Goal: Transaction & Acquisition: Purchase product/service

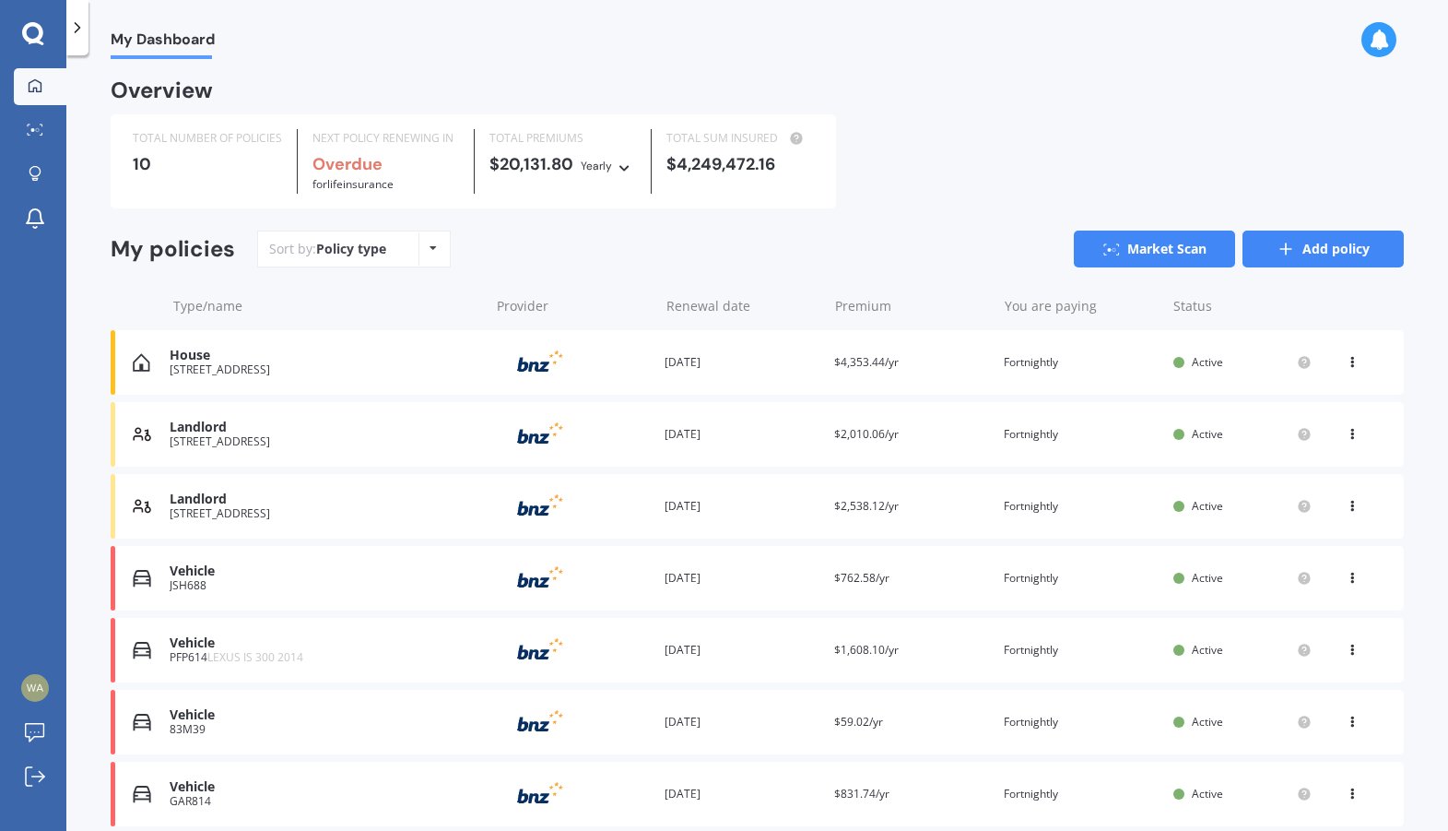
click at [1277, 252] on icon at bounding box center [1286, 249] width 18 height 18
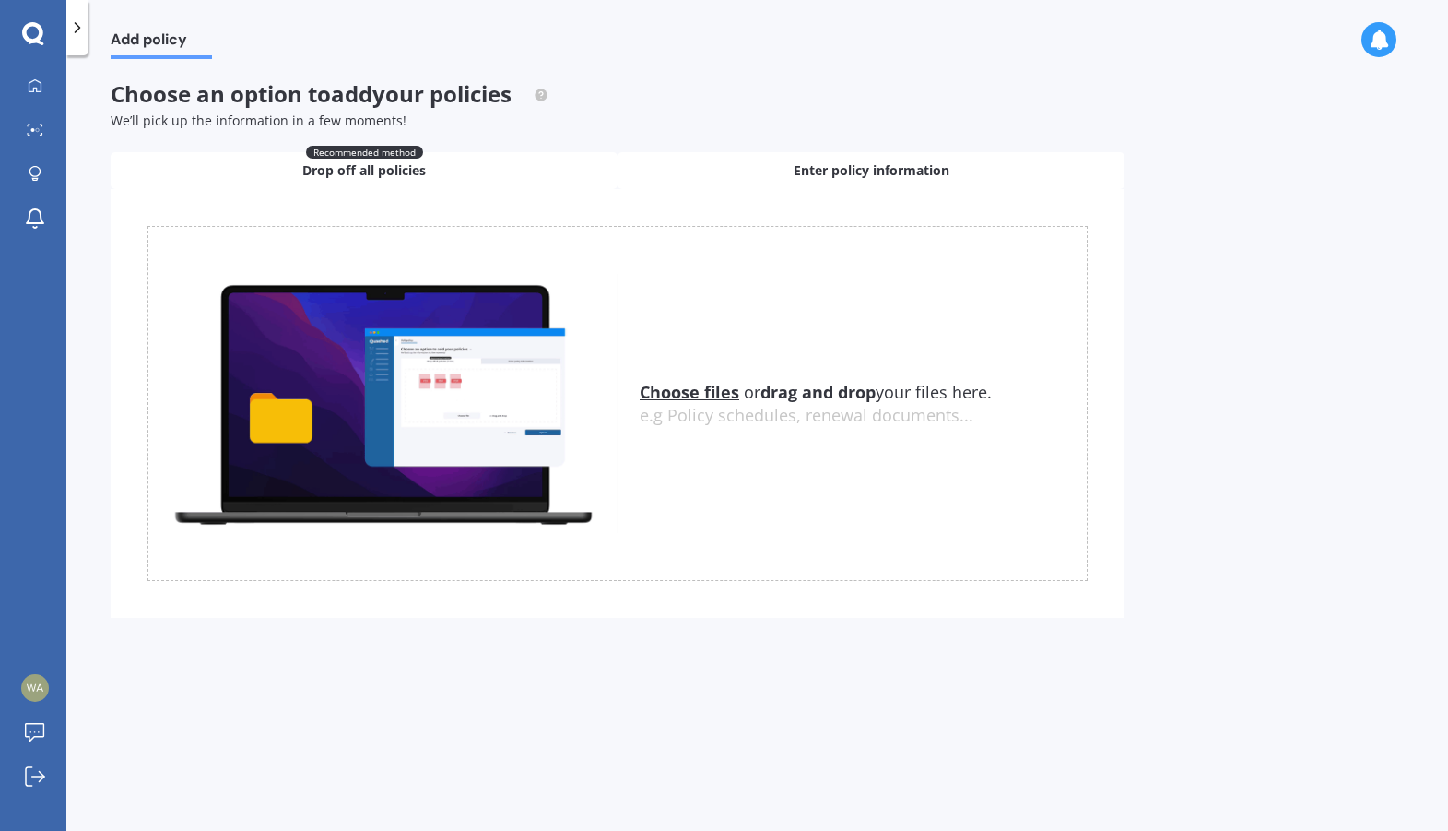
click at [837, 171] on span "Enter policy information" at bounding box center [872, 170] width 156 height 18
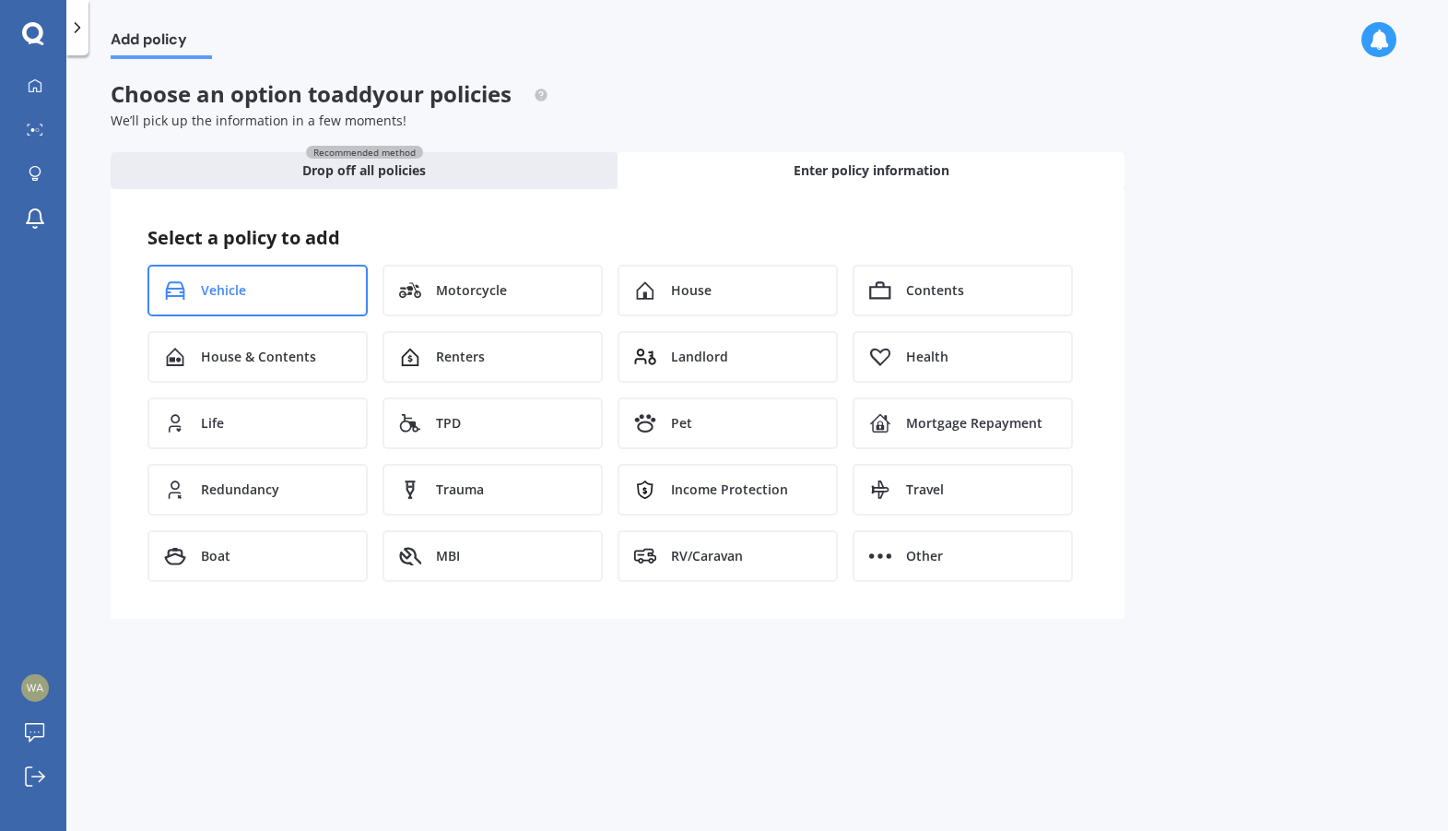
click at [231, 291] on span "Vehicle" at bounding box center [223, 290] width 45 height 18
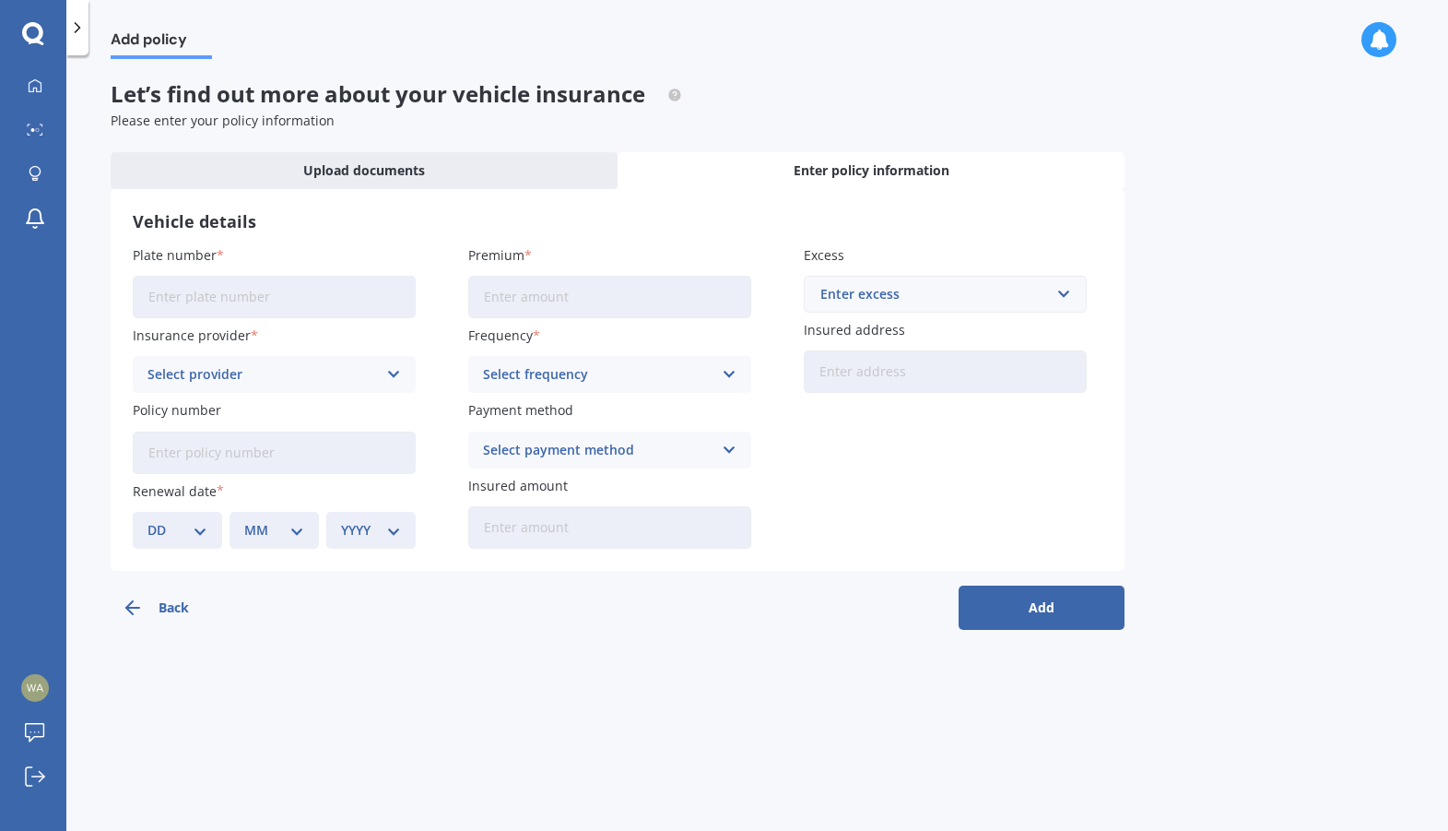
click at [207, 301] on input "Plate number" at bounding box center [274, 297] width 283 height 42
type input "PMH398"
click at [382, 404] on label "Policy number" at bounding box center [271, 409] width 276 height 19
click at [382, 431] on input "Policy number" at bounding box center [274, 452] width 283 height 42
click at [81, 34] on icon at bounding box center [77, 27] width 18 height 18
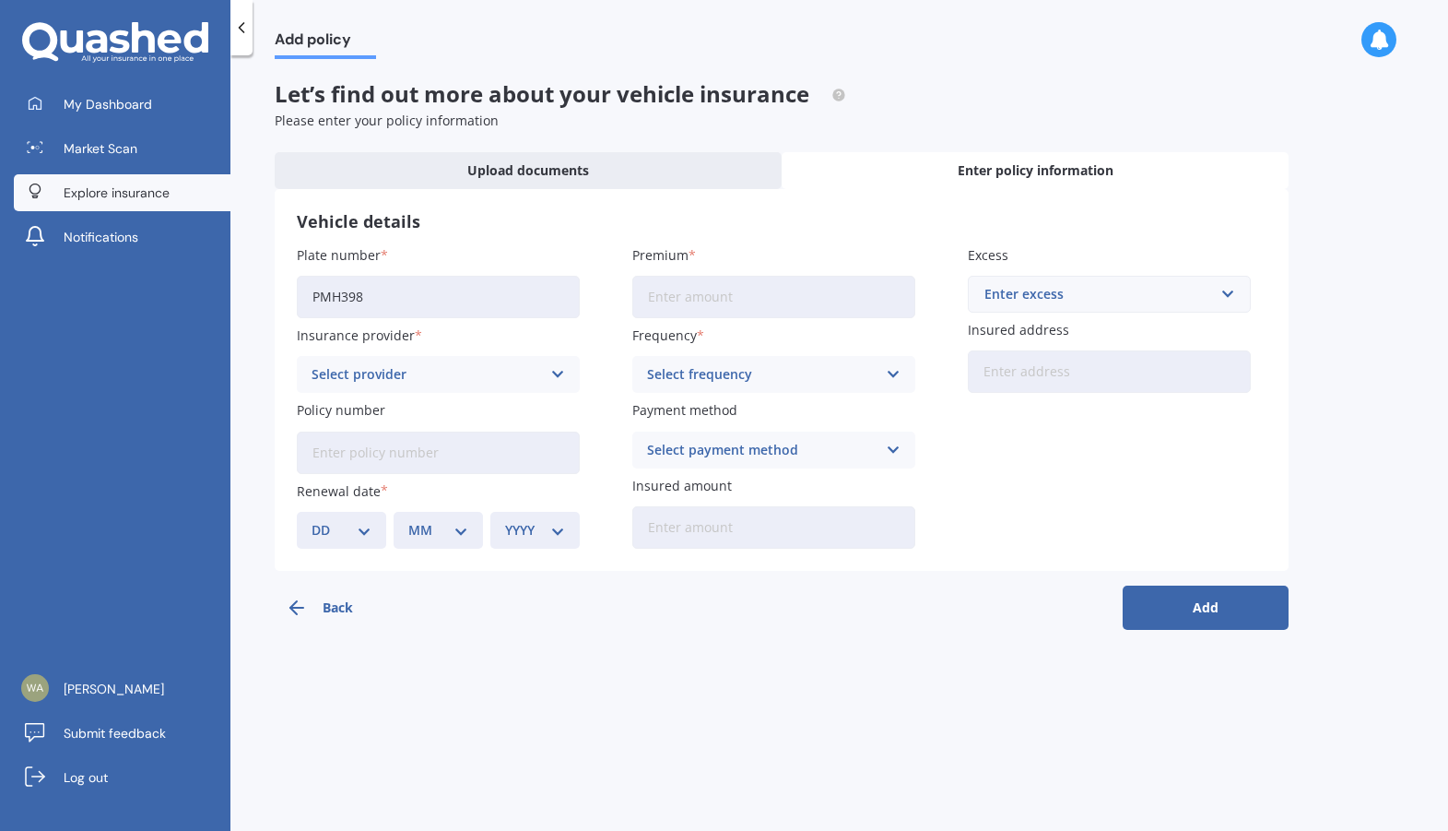
click at [110, 193] on span "Explore insurance" at bounding box center [117, 192] width 106 height 18
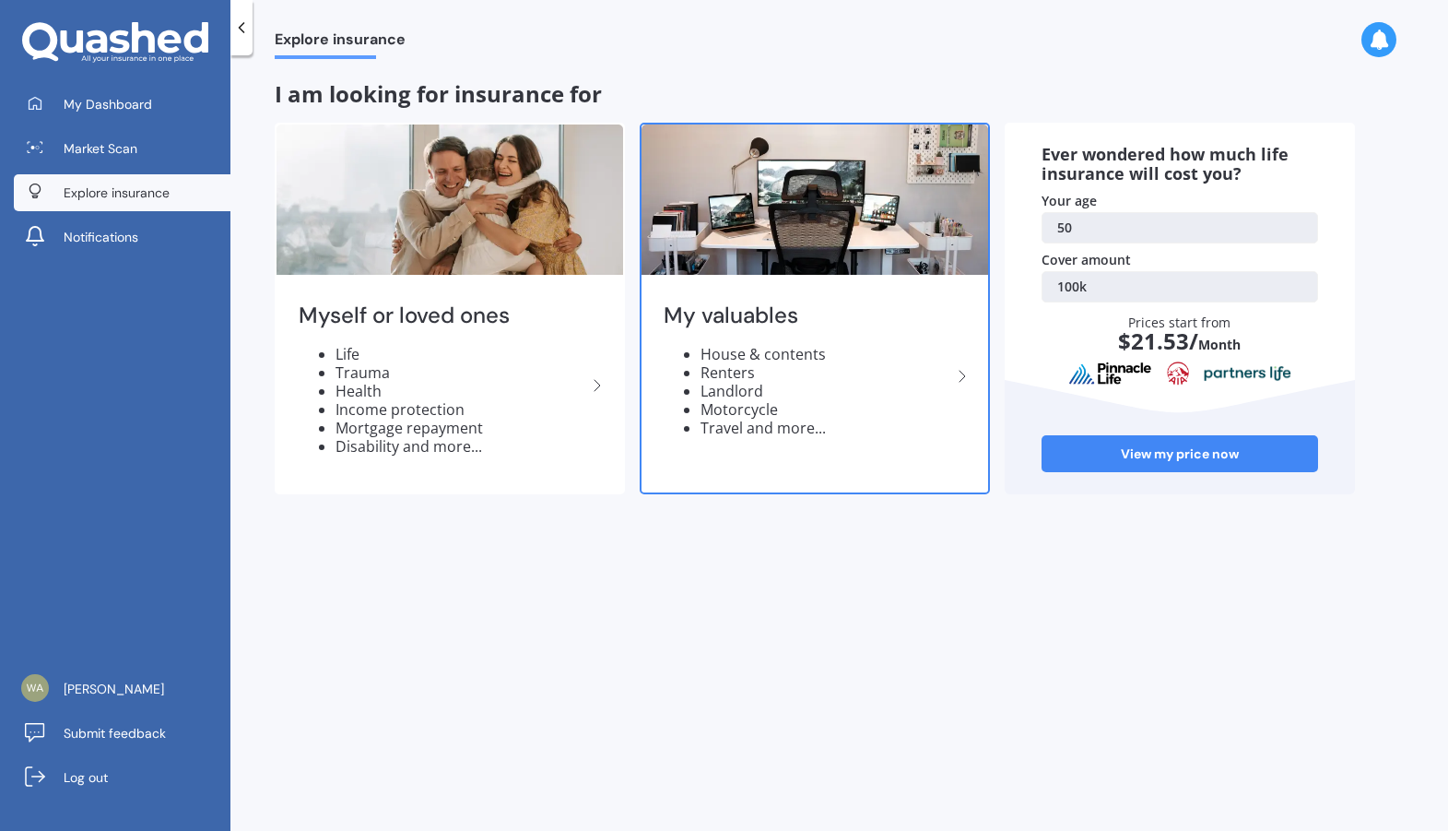
click at [962, 376] on icon at bounding box center [962, 376] width 22 height 22
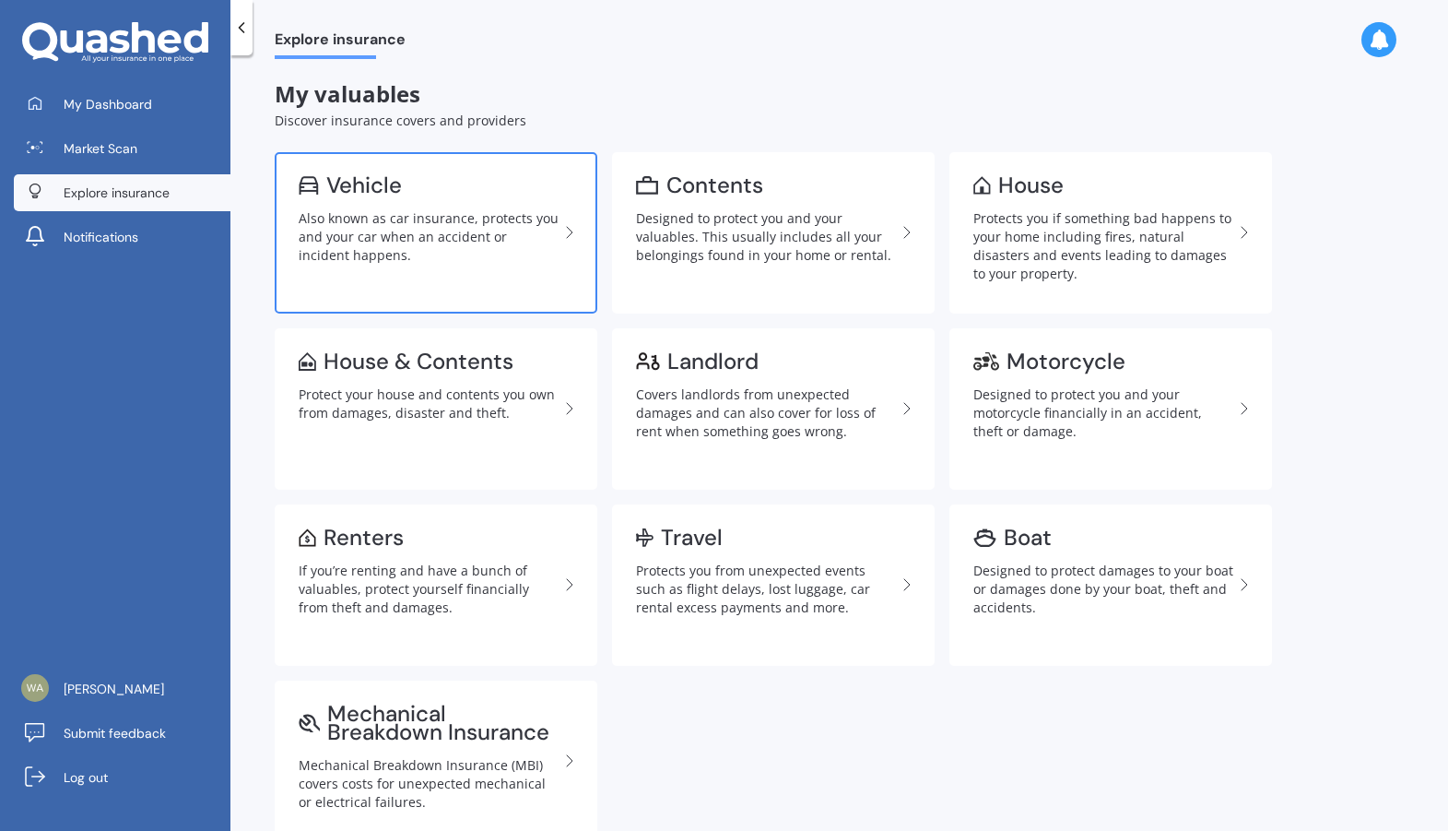
click at [403, 210] on div "Also known as car insurance, protects you and your car when an accident or inci…" at bounding box center [429, 236] width 260 height 55
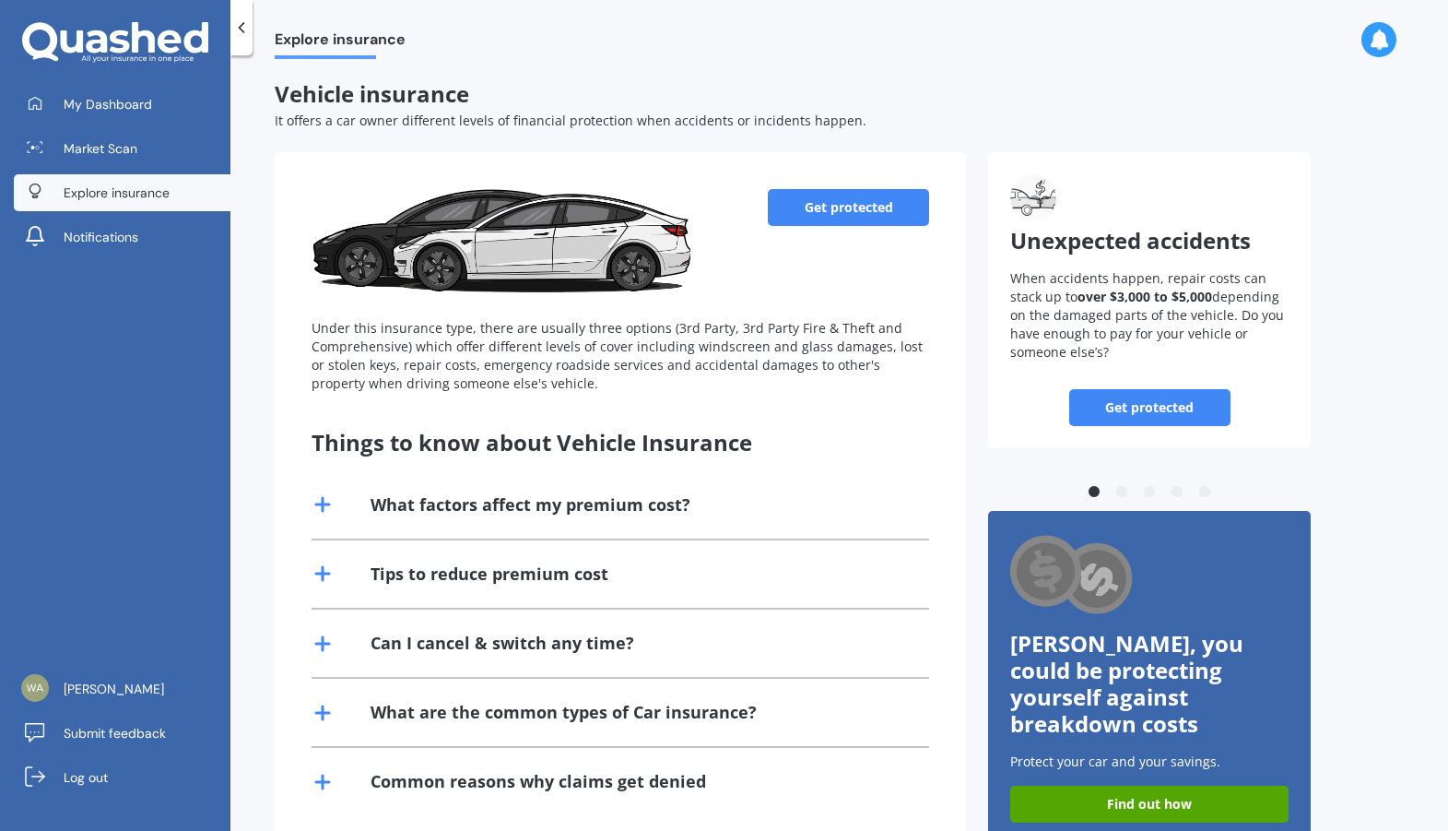
click at [793, 215] on link "Get protected" at bounding box center [848, 207] width 161 height 37
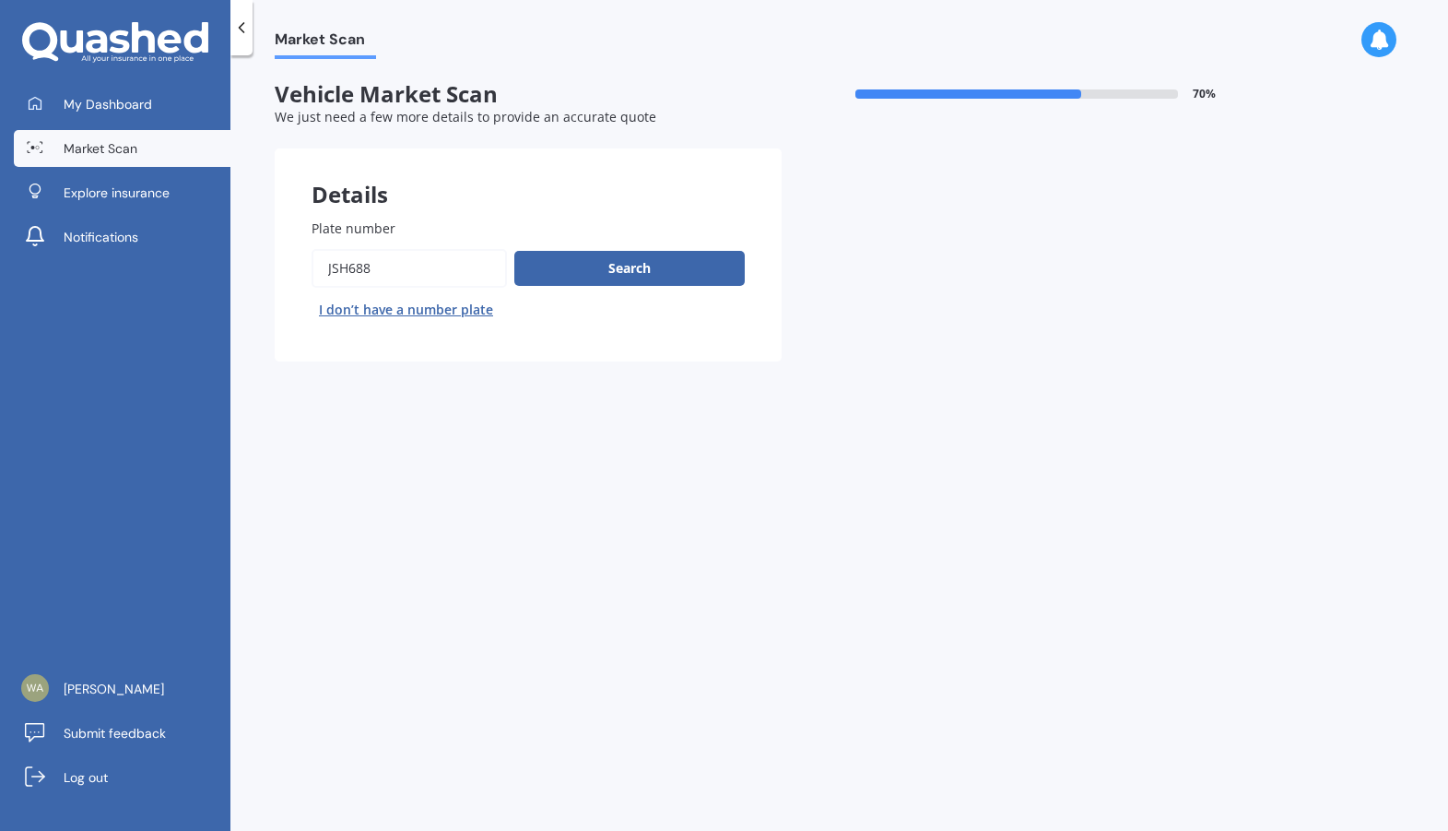
drag, startPoint x: 392, startPoint y: 274, endPoint x: 301, endPoint y: 257, distance: 92.8
click at [301, 260] on div "Plate number Search I don’t have a number plate" at bounding box center [528, 272] width 507 height 180
type input "PMH398"
click at [613, 266] on button "Search" at bounding box center [629, 268] width 230 height 35
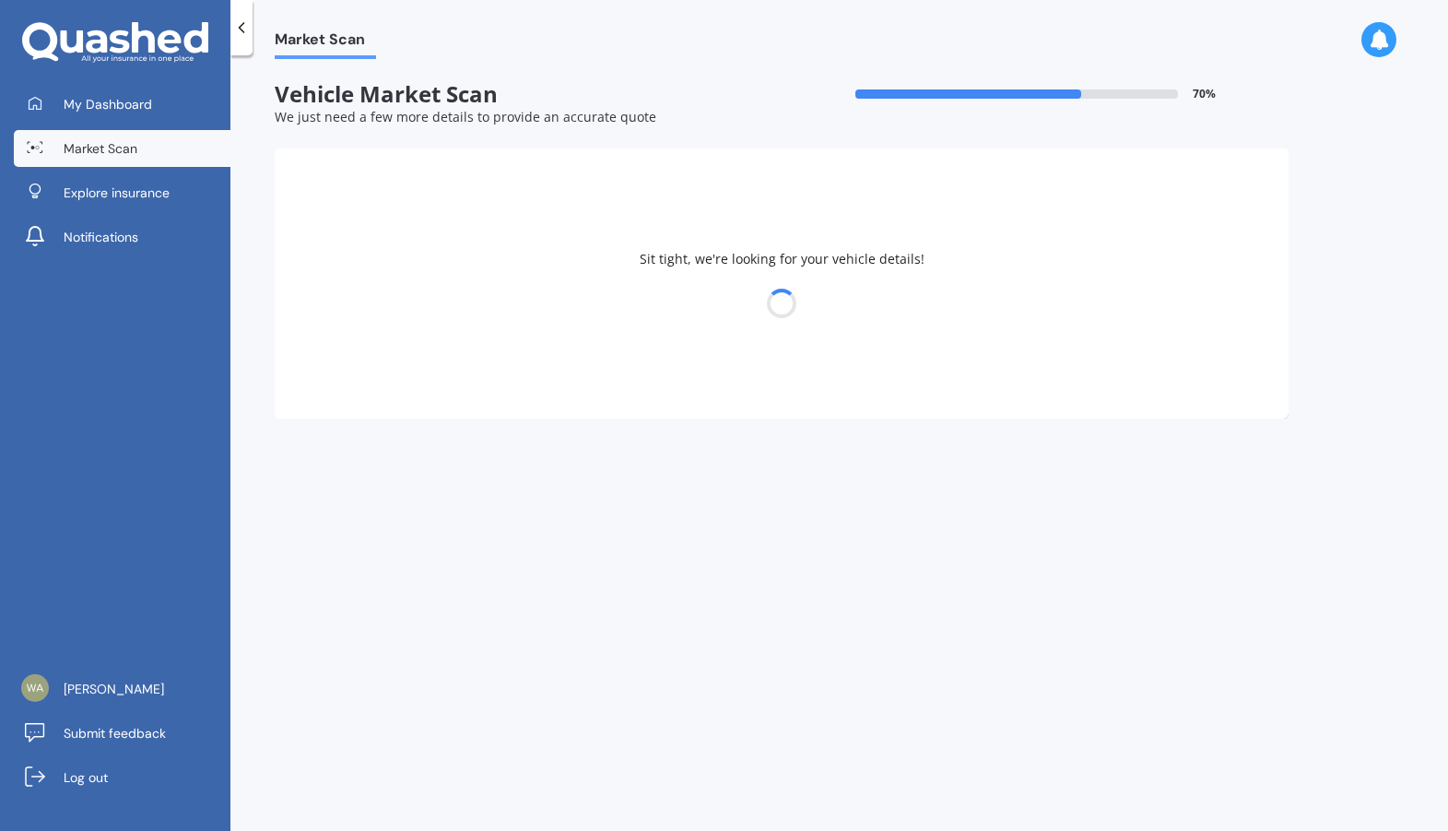
select select "BMW"
select select "10"
select select "1974"
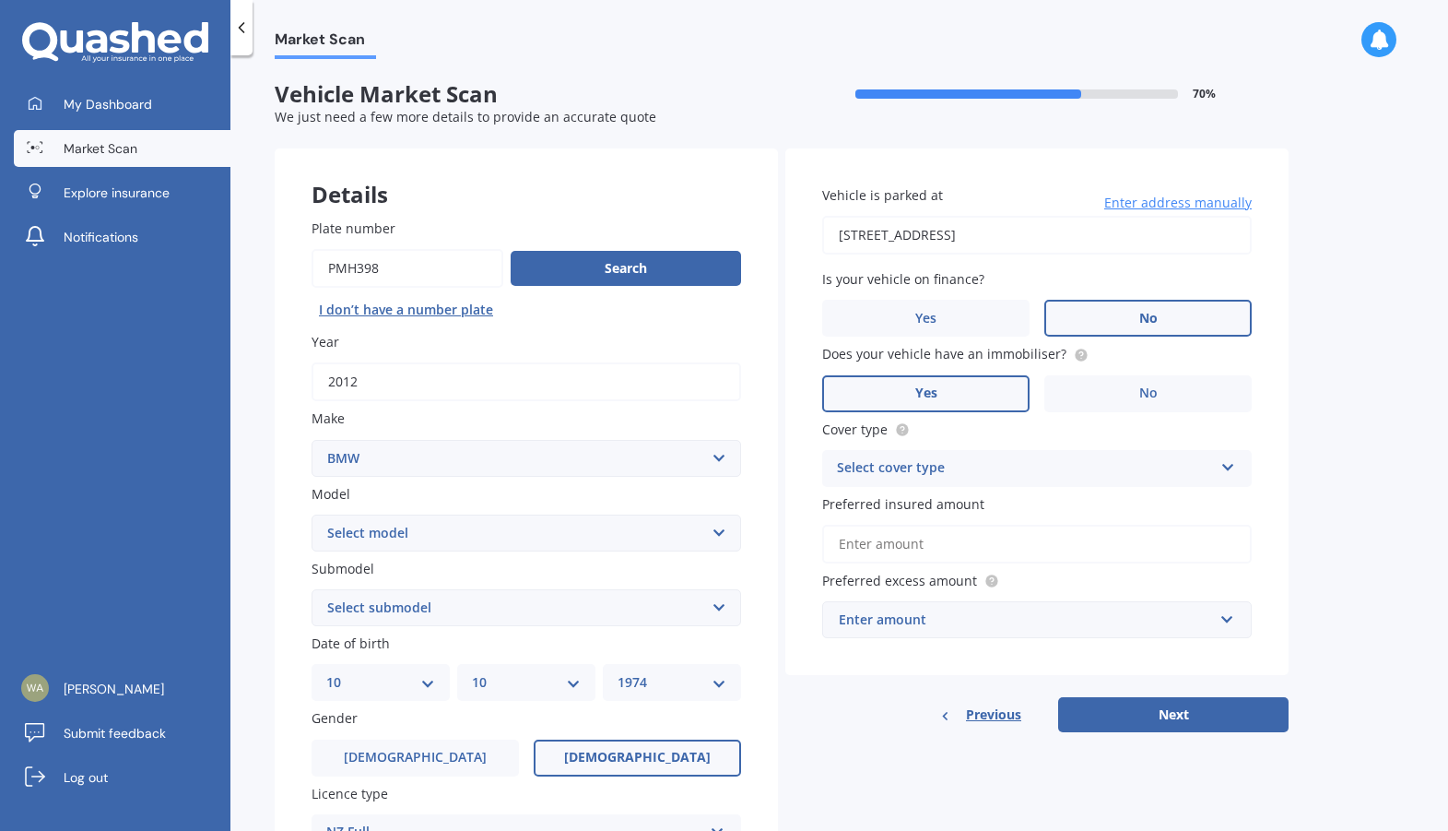
click at [1027, 468] on div "Select cover type" at bounding box center [1025, 468] width 376 height 22
click at [934, 504] on span "Comprehensive" at bounding box center [887, 504] width 98 height 18
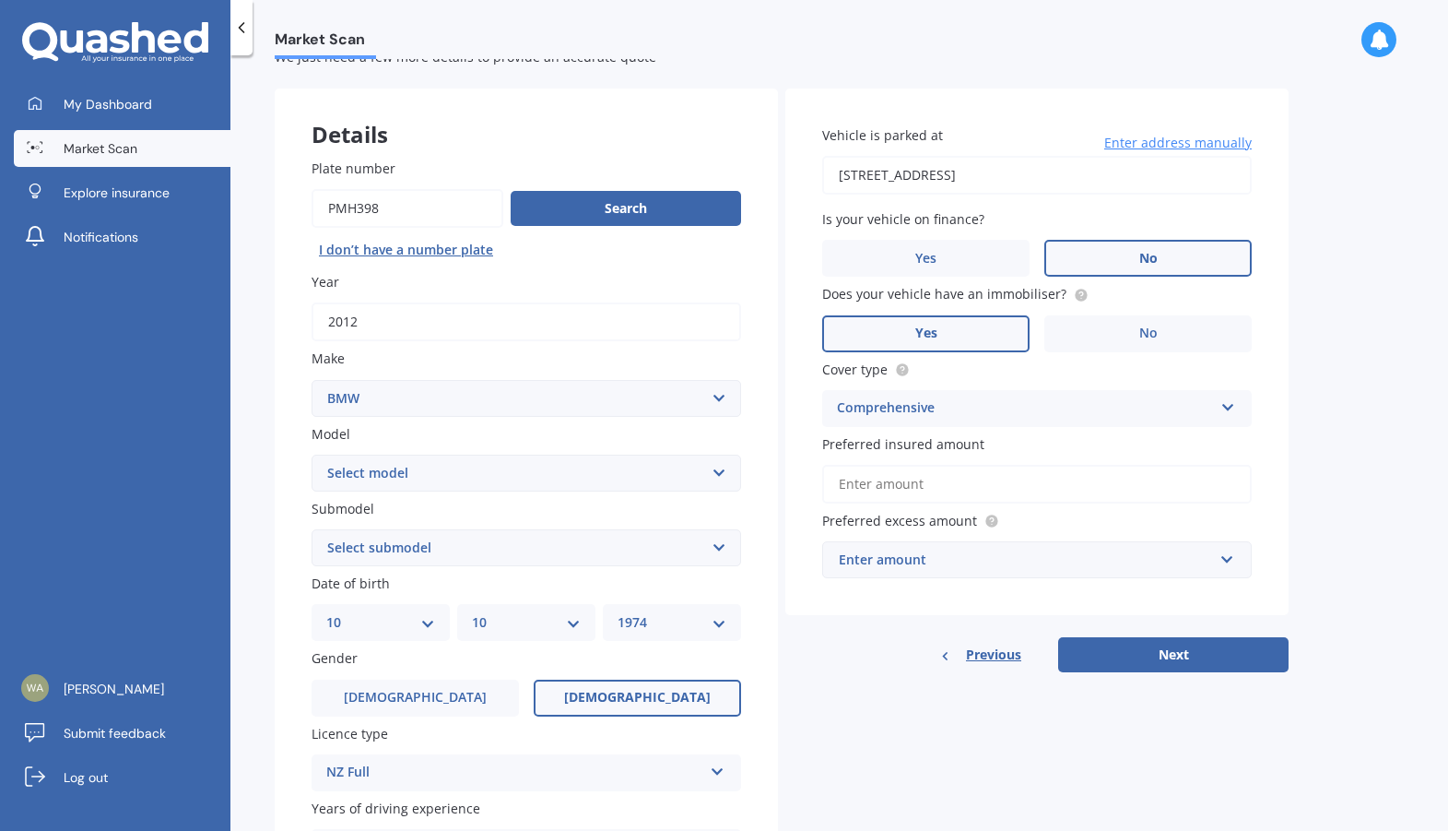
scroll to position [92, 0]
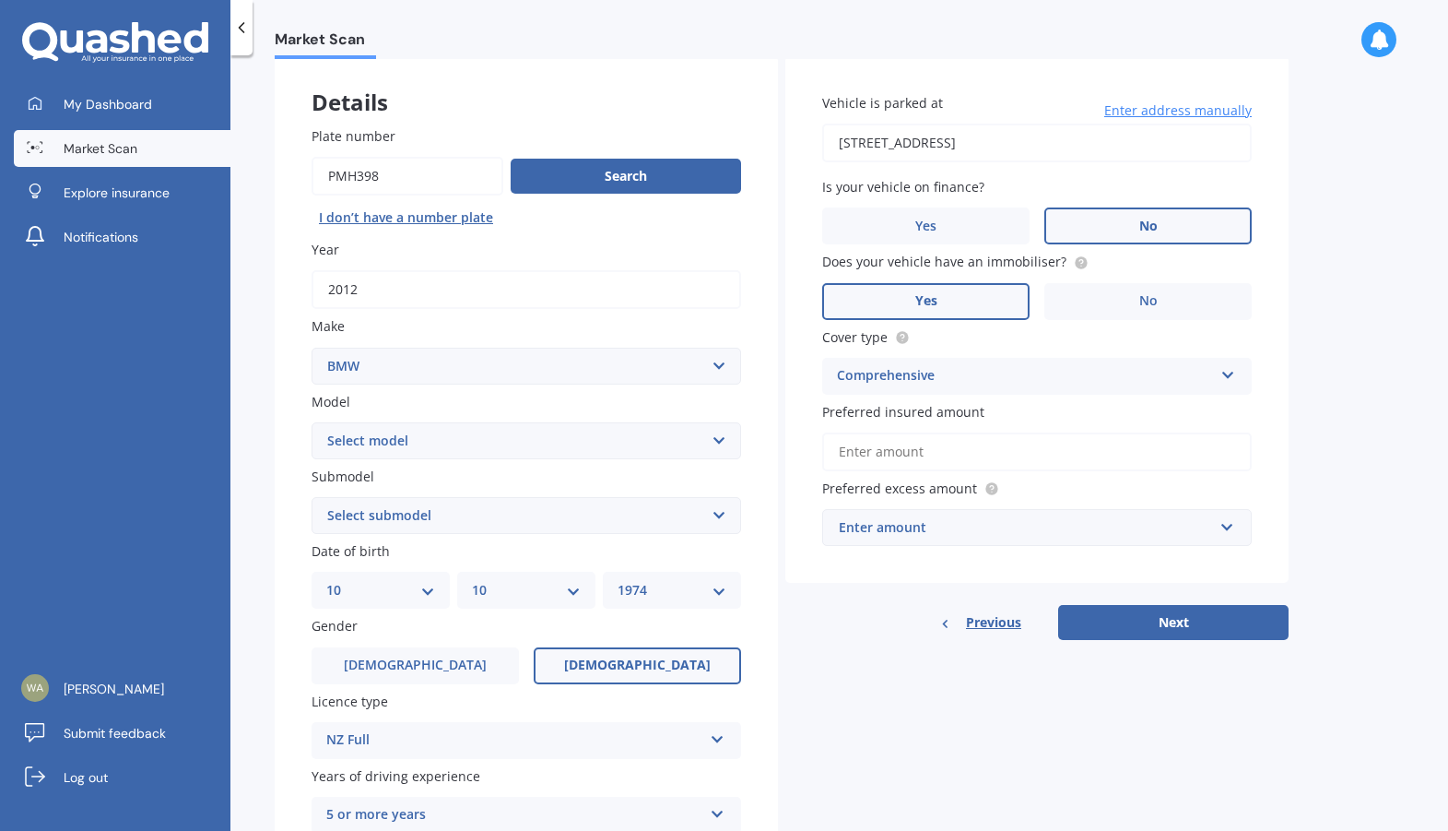
click at [870, 451] on input "Preferred insured amount" at bounding box center [1037, 451] width 430 height 39
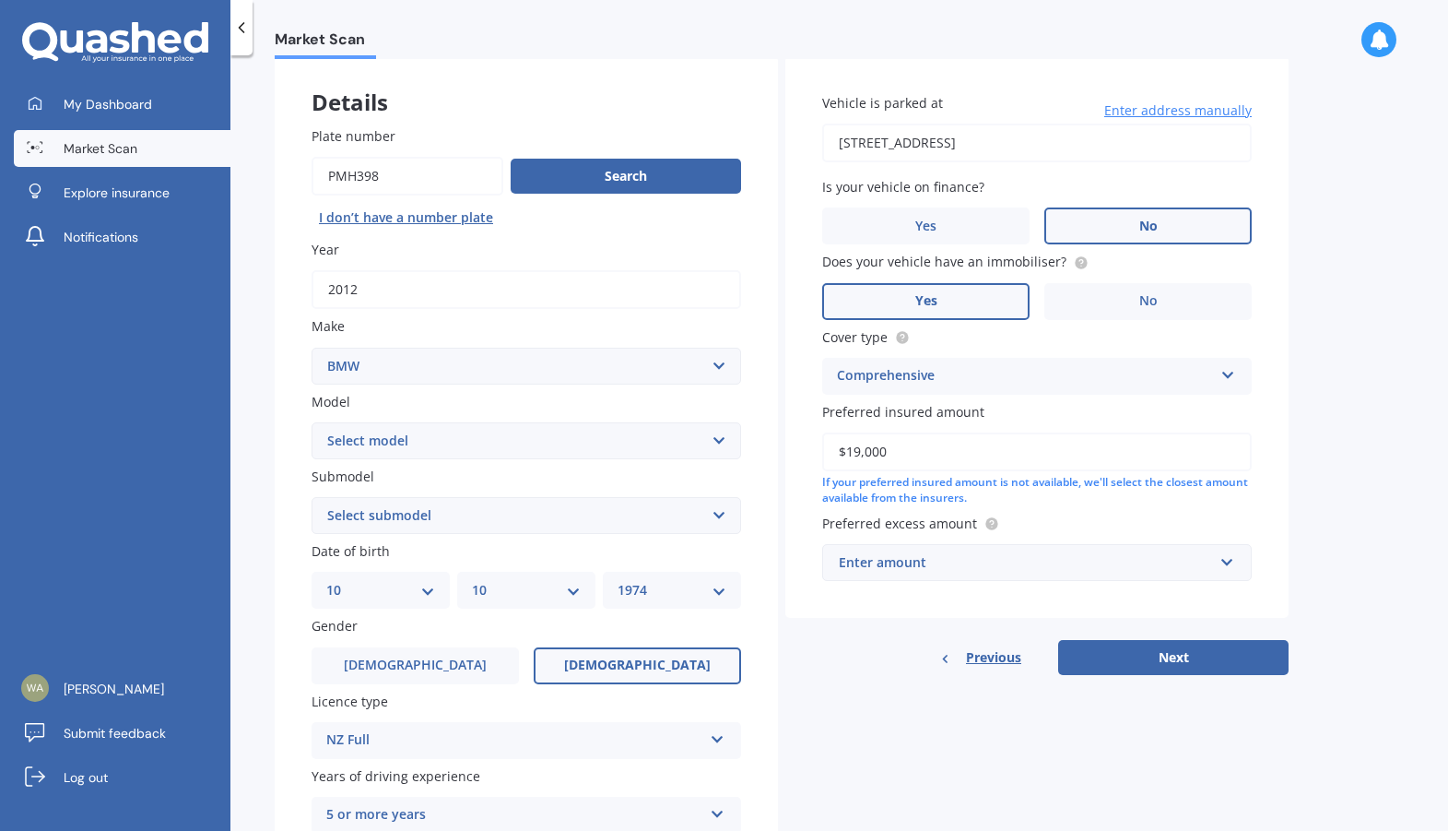
type input "$19,000"
click at [1228, 562] on input "text" at bounding box center [1030, 562] width 413 height 35
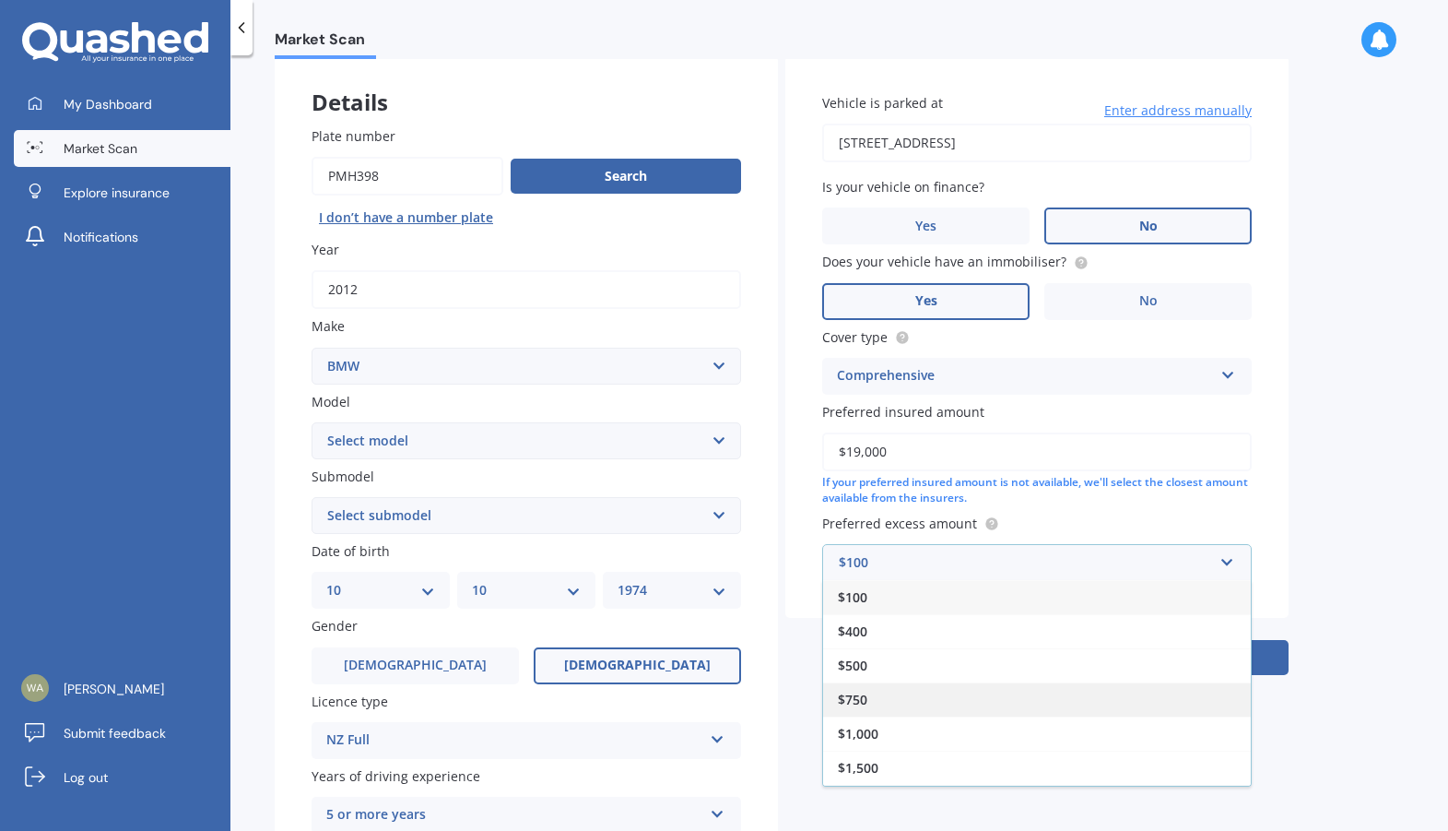
click at [863, 699] on span "$750" at bounding box center [853, 699] width 30 height 18
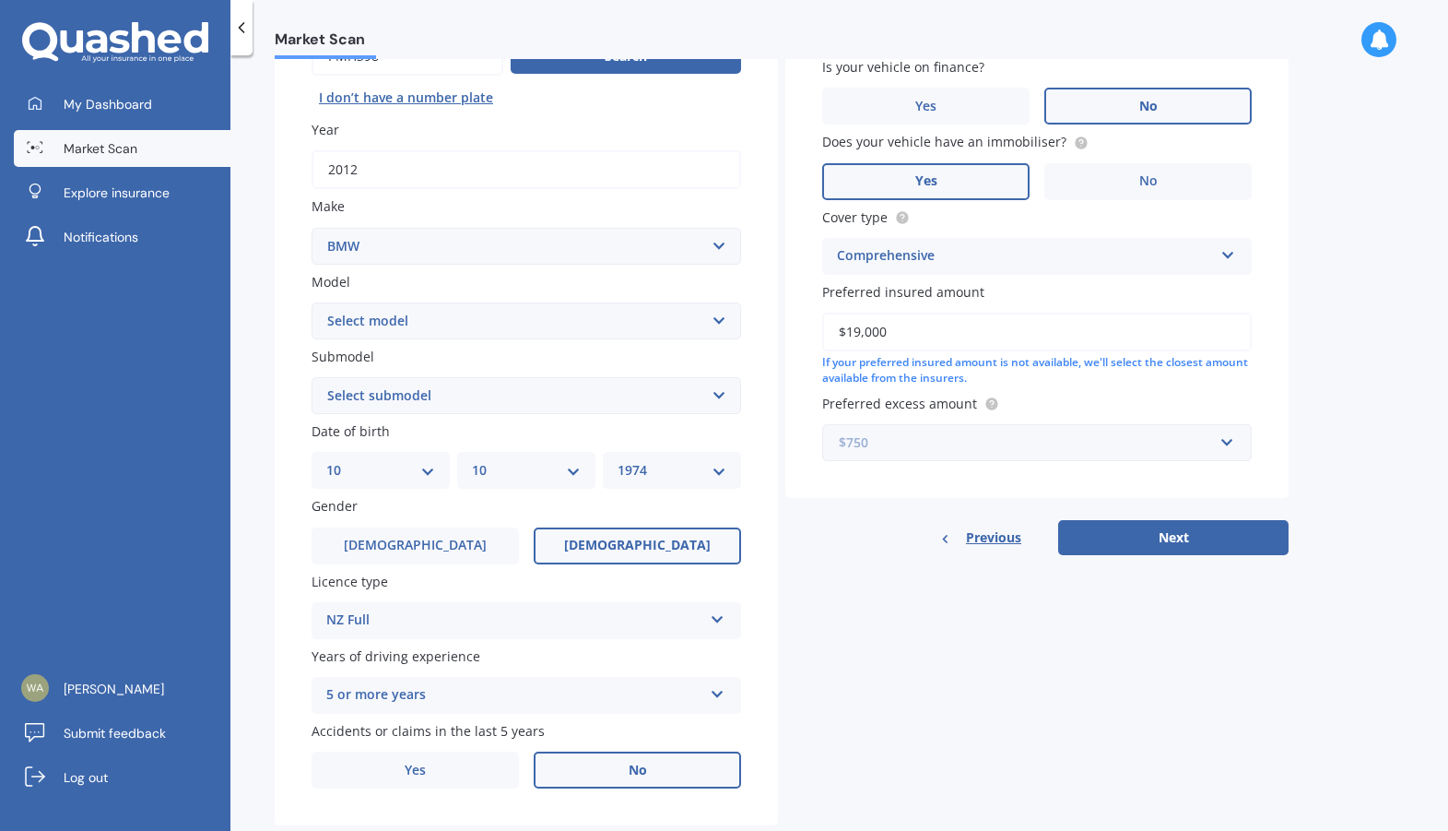
scroll to position [254, 0]
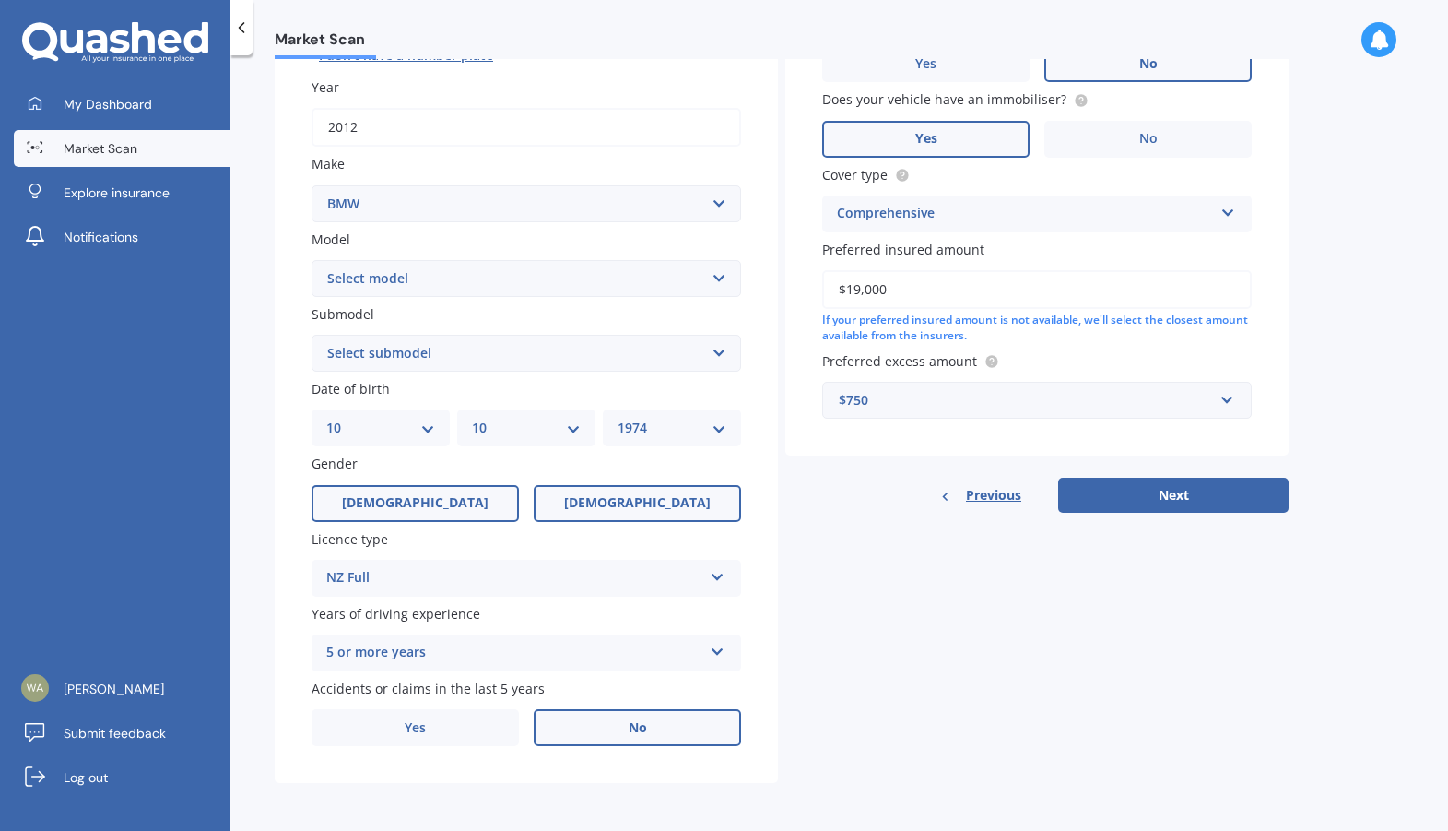
click at [414, 504] on span "[DEMOGRAPHIC_DATA]" at bounding box center [415, 503] width 147 height 16
click at [0, 0] on input "[DEMOGRAPHIC_DATA]" at bounding box center [0, 0] width 0 height 0
click at [425, 428] on select "DD 01 02 03 04 05 06 07 08 09 10 11 12 13 14 15 16 17 18 19 20 21 22 23 24 25 2…" at bounding box center [380, 428] width 109 height 20
select select "04"
click at [326, 418] on select "DD 01 02 03 04 05 06 07 08 09 10 11 12 13 14 15 16 17 18 19 20 21 22 23 24 25 2…" at bounding box center [380, 428] width 109 height 20
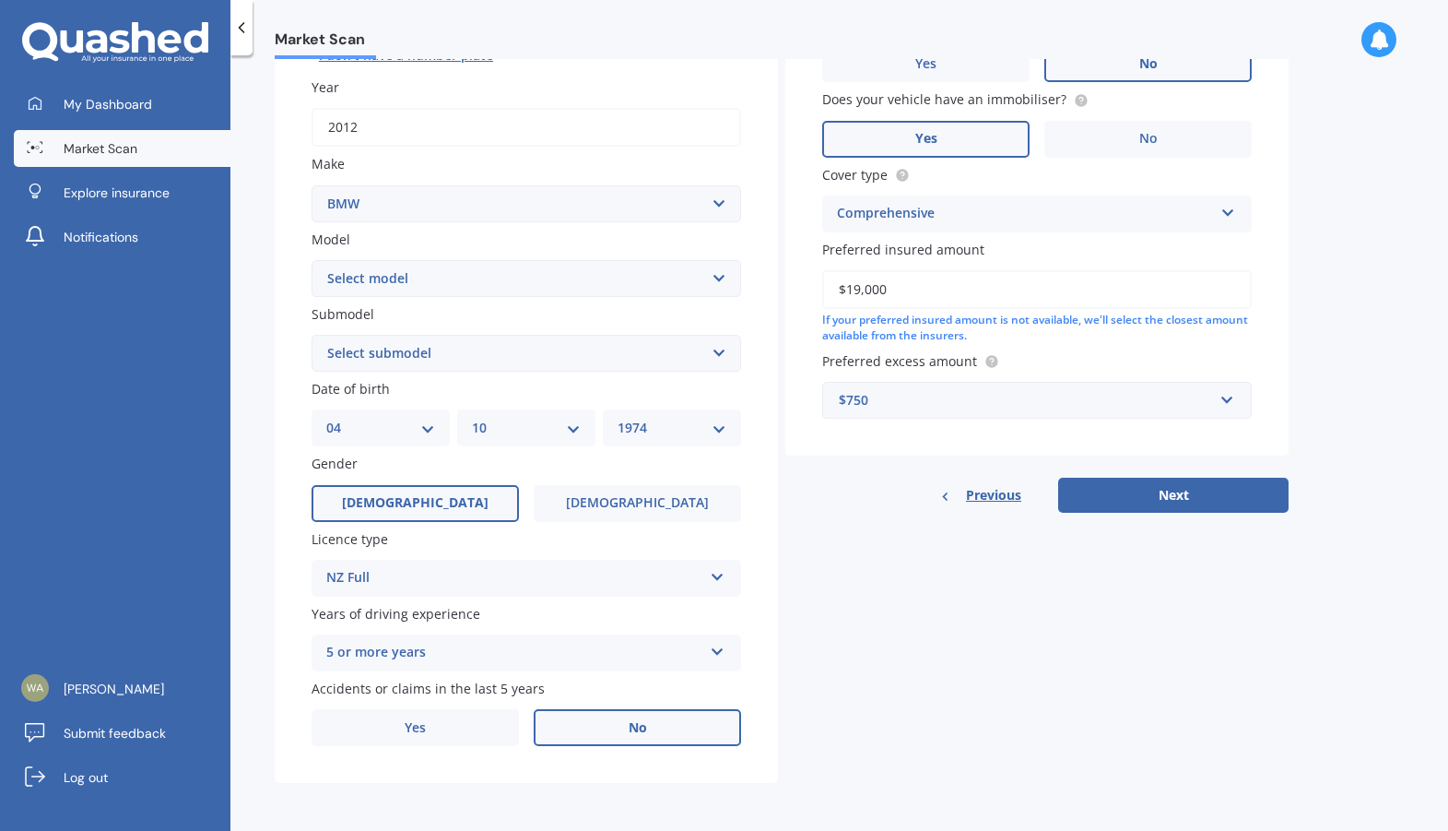
click at [581, 427] on div "MM 01 02 03 04 05 06 07 08 09 10 11 12" at bounding box center [526, 427] width 138 height 37
click at [573, 424] on select "MM 01 02 03 04 05 06 07 08 09 10 11 12" at bounding box center [526, 428] width 109 height 20
select select "12"
click at [472, 418] on select "MM 01 02 03 04 05 06 07 08 09 10 11 12" at bounding box center [526, 428] width 109 height 20
click at [715, 426] on select "YYYY 2025 2024 2023 2022 2021 2020 2019 2018 2017 2016 2015 2014 2013 2012 2011…" at bounding box center [672, 428] width 109 height 20
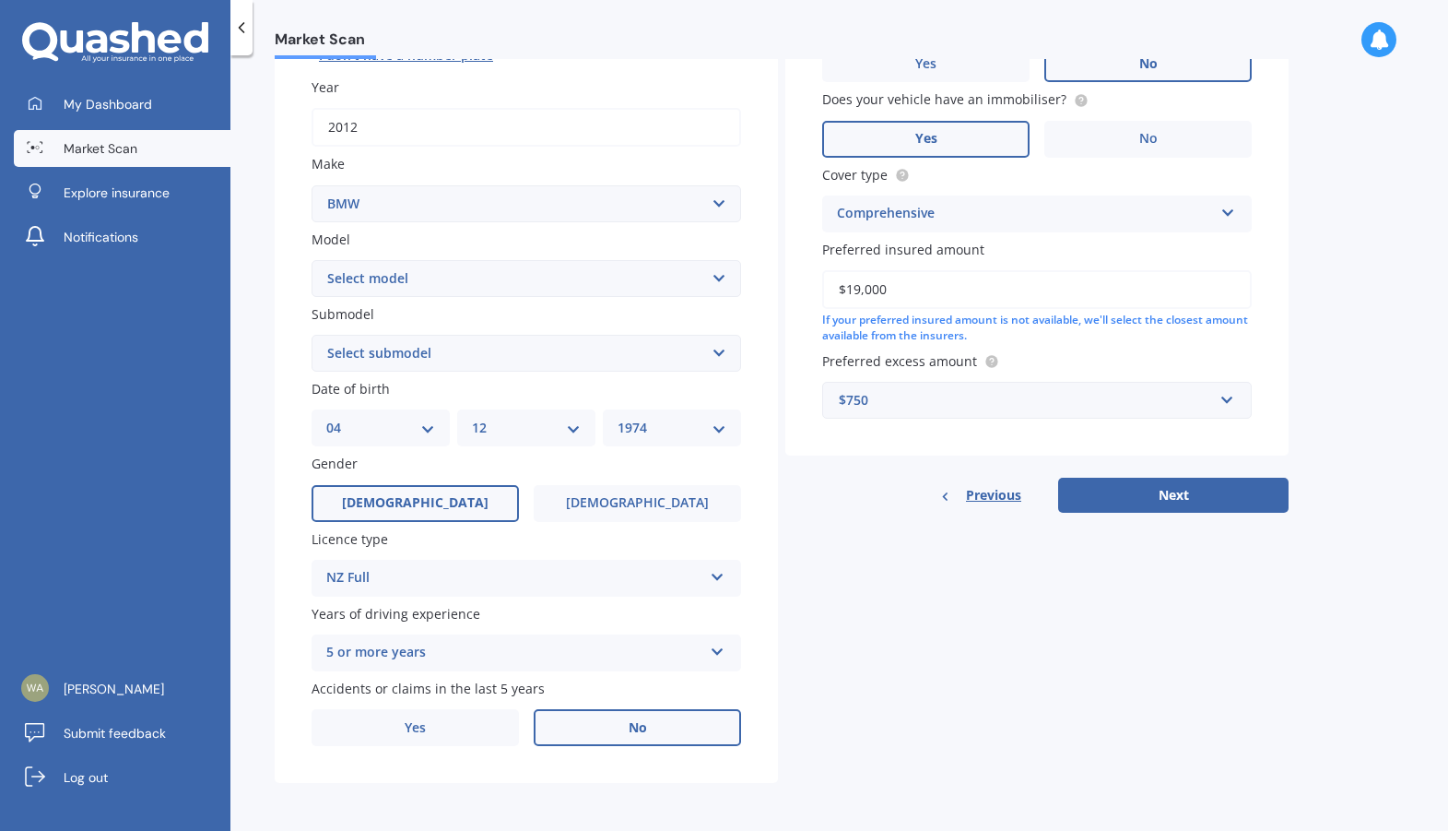
select select "2001"
click at [618, 418] on select "YYYY 2025 2024 2023 2022 2021 2020 2019 2018 2017 2016 2015 2014 2013 2012 2011…" at bounding box center [672, 428] width 109 height 20
click at [476, 724] on label "Yes" at bounding box center [415, 727] width 207 height 37
click at [0, 0] on input "Yes" at bounding box center [0, 0] width 0 height 0
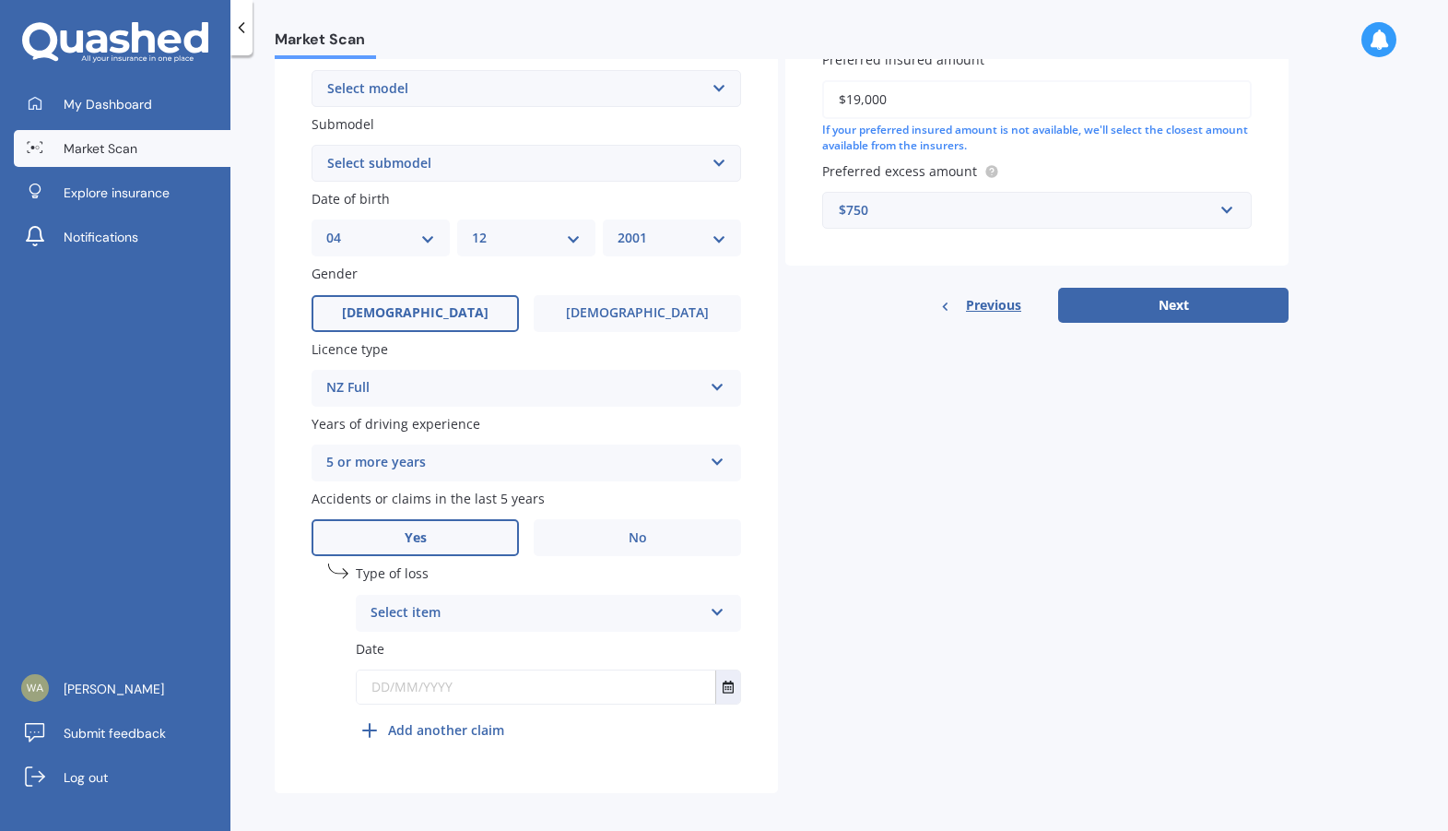
scroll to position [454, 0]
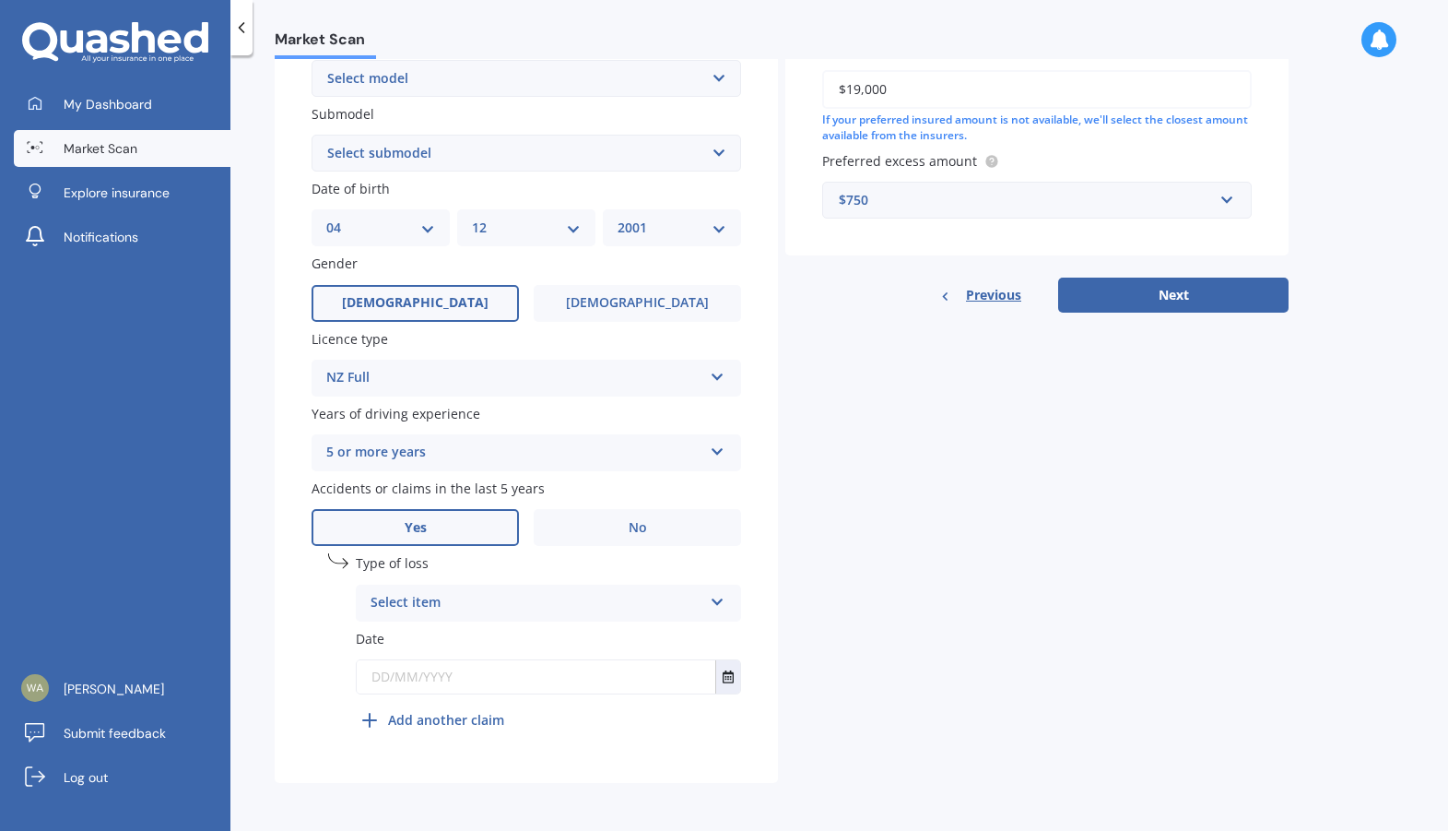
click at [716, 601] on icon at bounding box center [718, 598] width 16 height 13
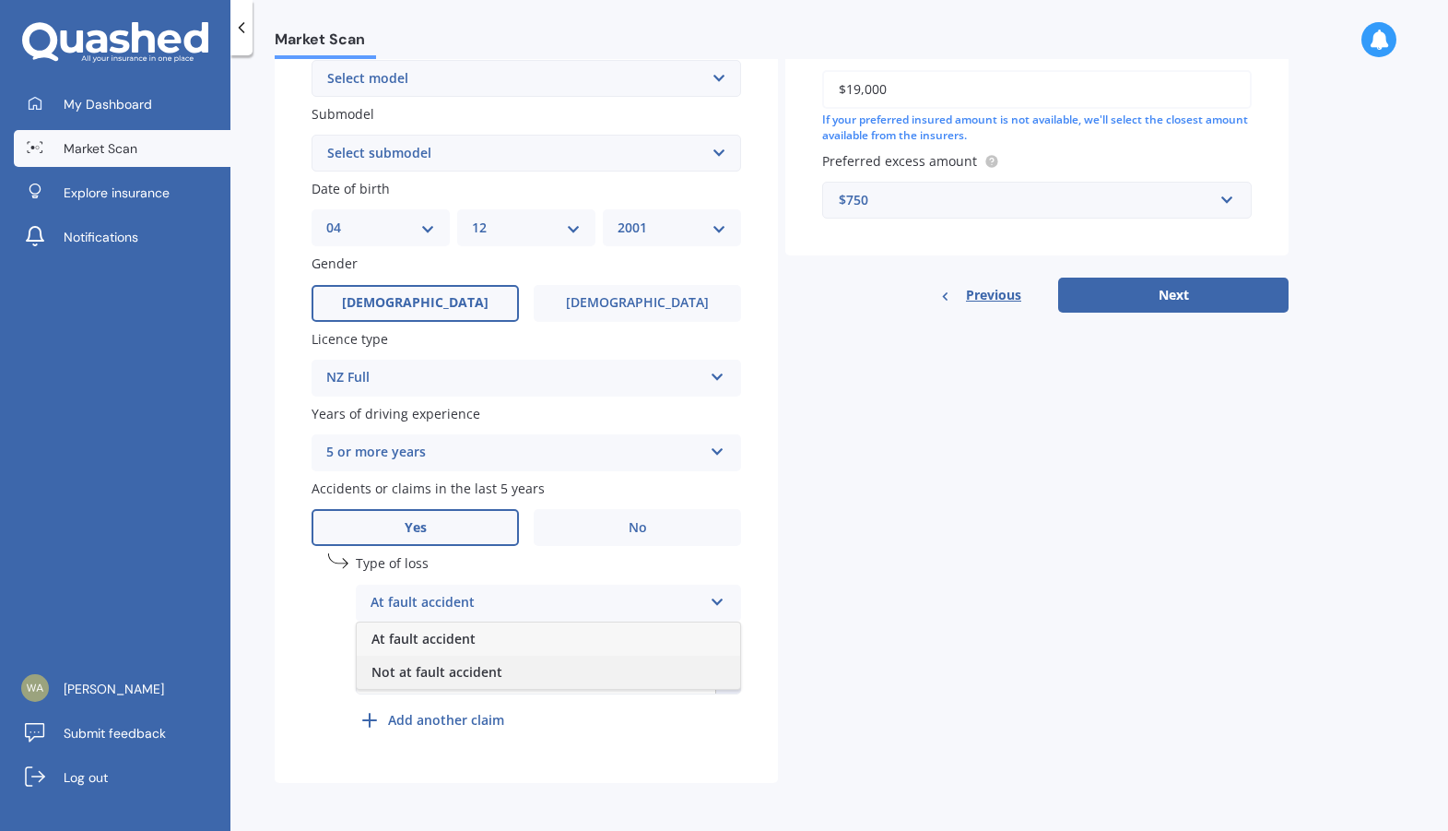
click at [497, 669] on span "Not at fault accident" at bounding box center [437, 672] width 131 height 18
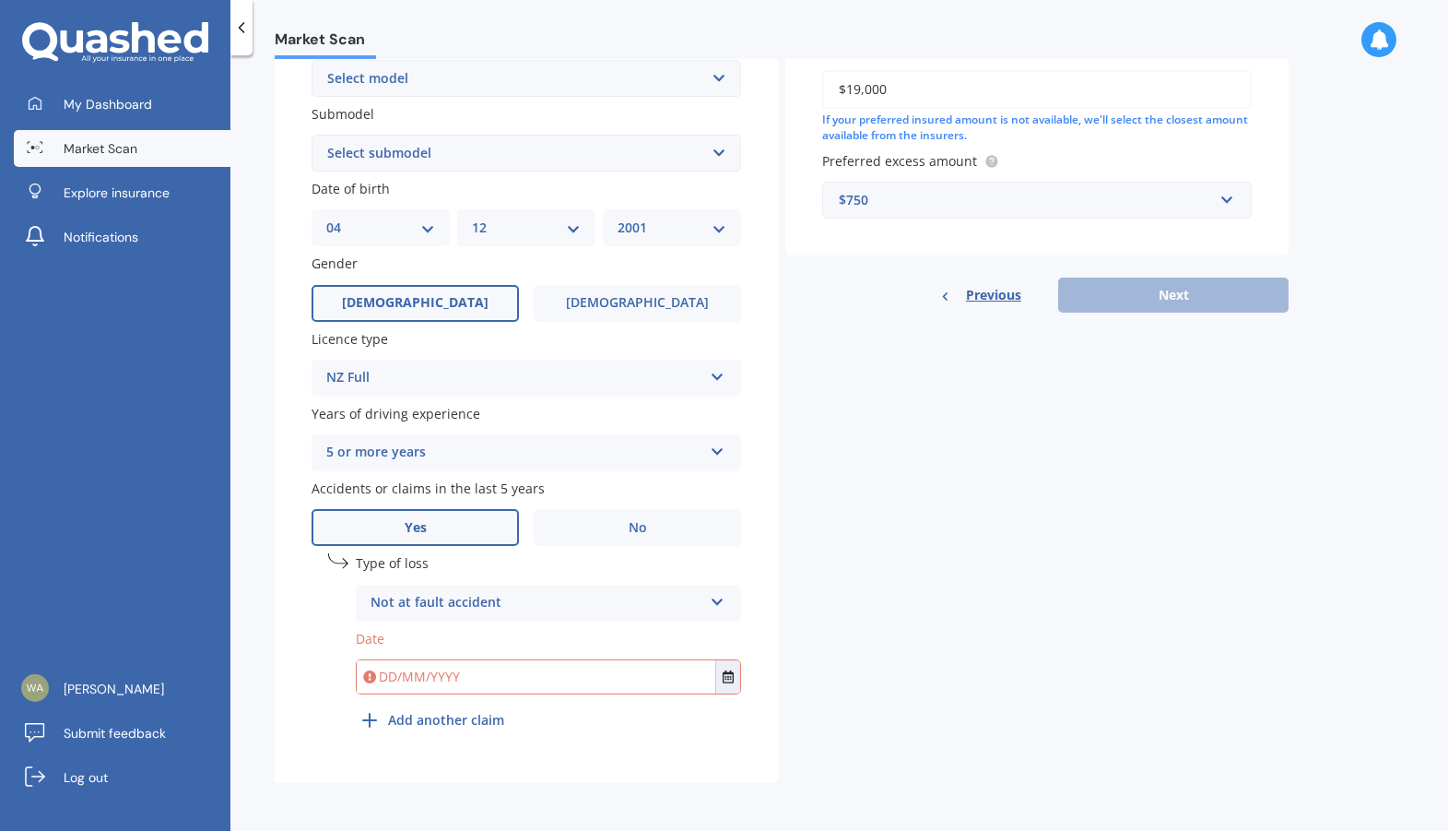
click at [393, 679] on input "text" at bounding box center [536, 676] width 359 height 33
type input "[DATE]"
click at [829, 586] on div "Details Plate number Search I don’t have a number plate Year [DATE] Make Select…" at bounding box center [782, 238] width 1014 height 1089
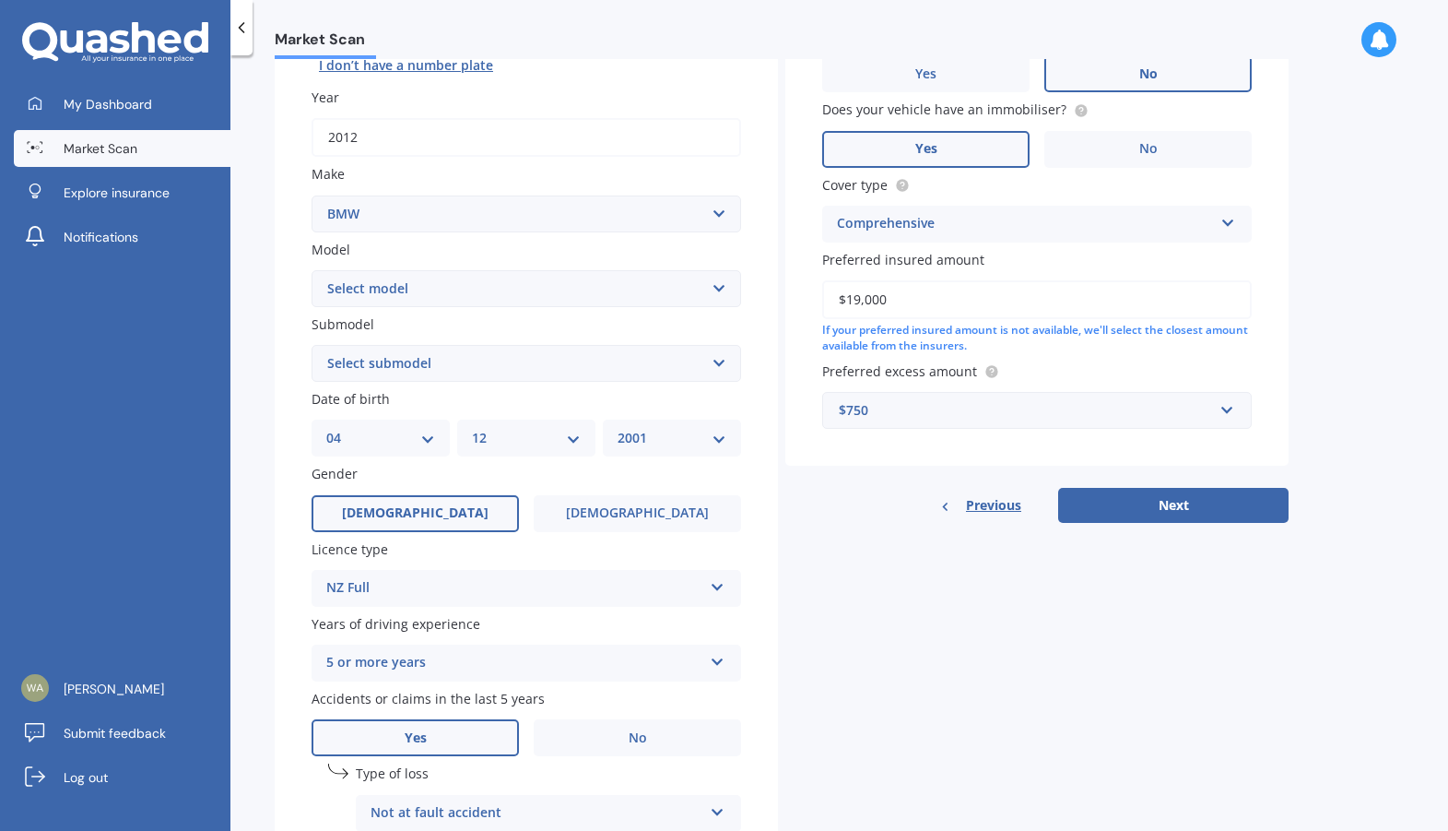
scroll to position [277, 0]
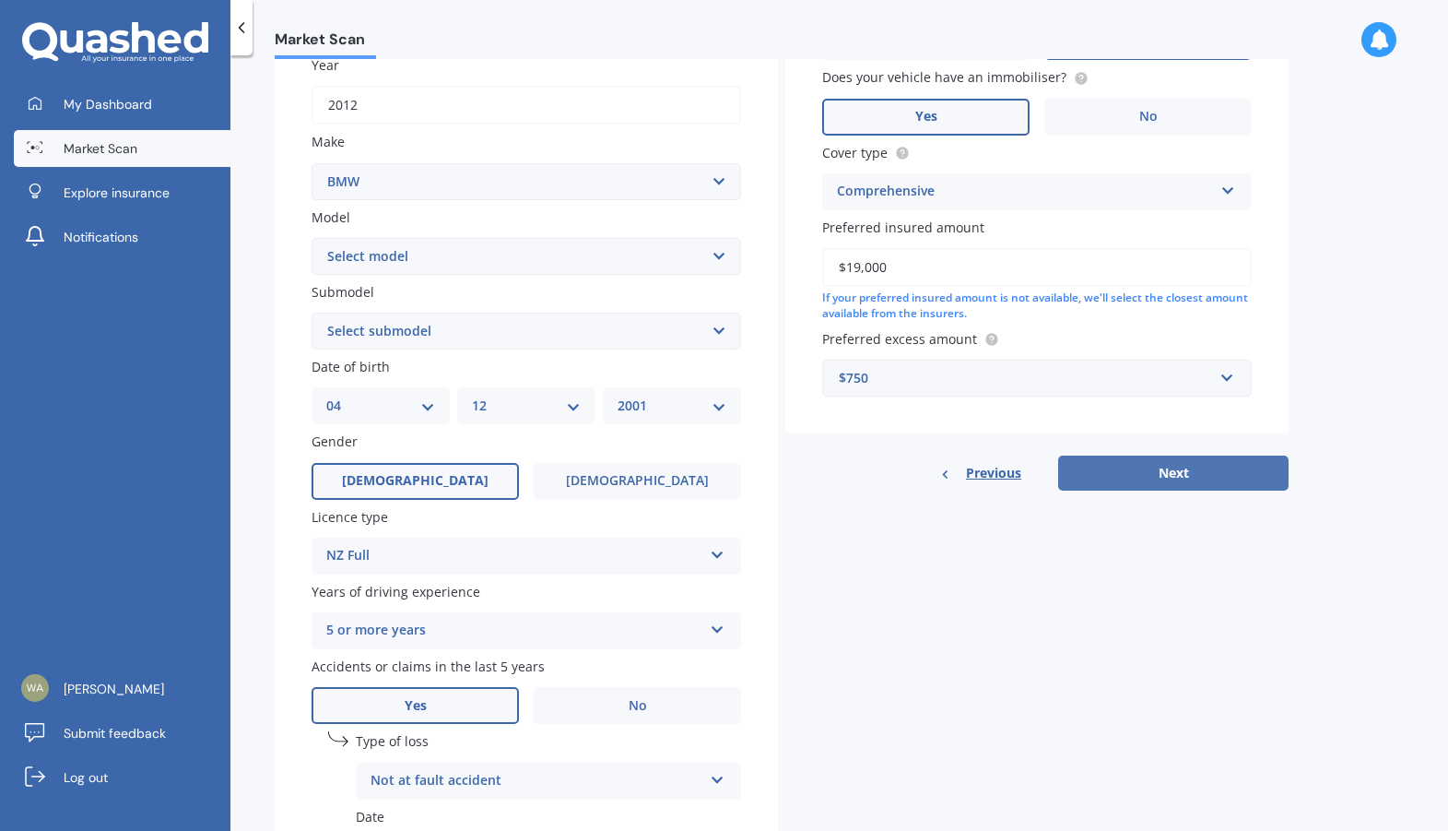
click at [1174, 474] on button "Next" at bounding box center [1173, 472] width 230 height 35
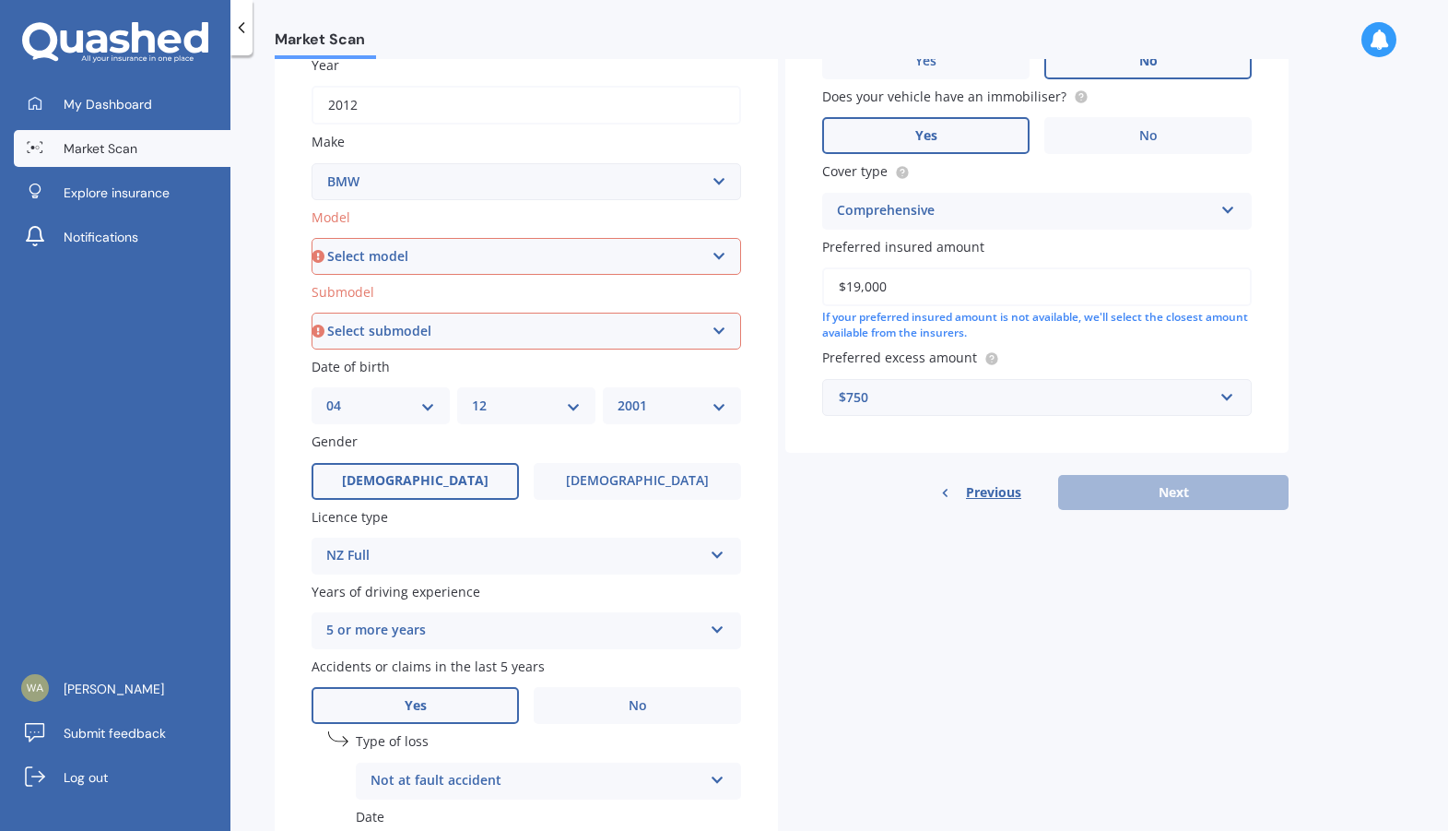
click at [731, 254] on select "Select model 116 116I 118 118D 120 130 218D 220I 225 250 316 318 320 320 i 323 …" at bounding box center [527, 256] width 430 height 37
select select "325"
click at [312, 238] on select "Select model 116 116I 118 118D 120 130 218D 220I 225 250 316 318 320 320 i 323 …" at bounding box center [527, 256] width 430 height 37
click at [392, 331] on select "Select submodel (All other) Ci d e i is ti" at bounding box center [527, 331] width 430 height 37
select select "I"
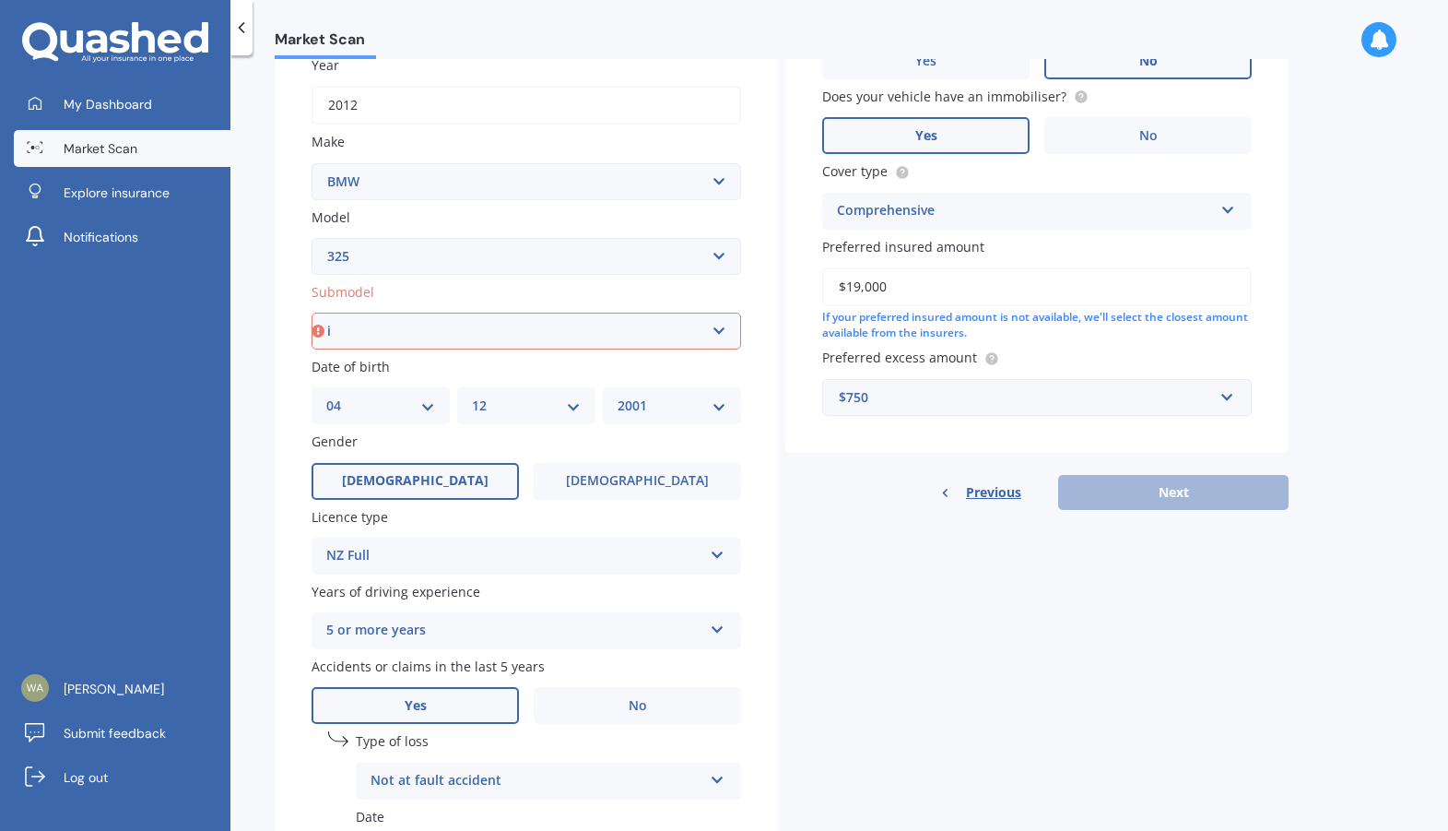
click at [312, 313] on select "Select submodel (All other) Ci d e i is ti" at bounding box center [527, 331] width 430 height 37
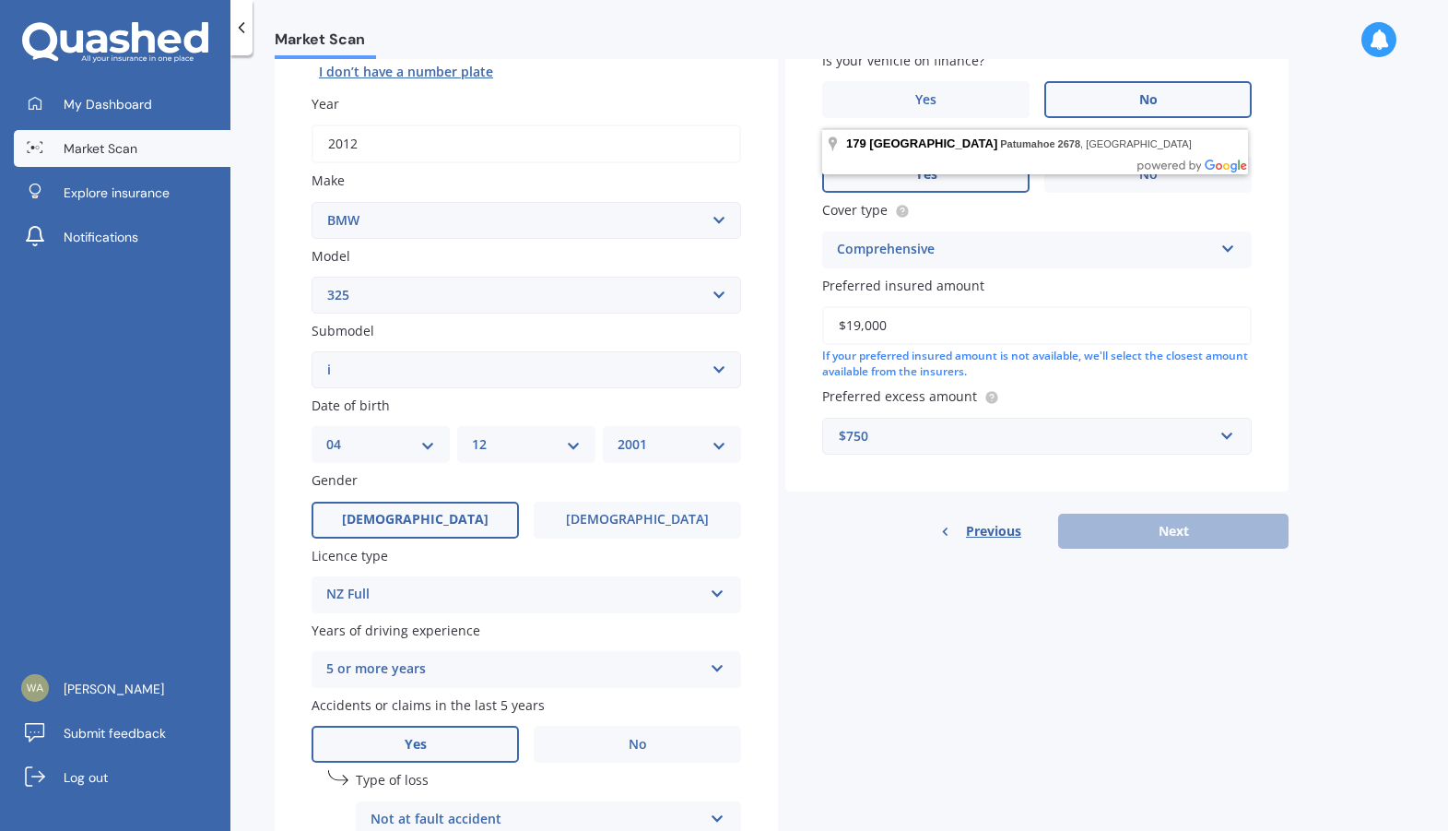
scroll to position [270, 0]
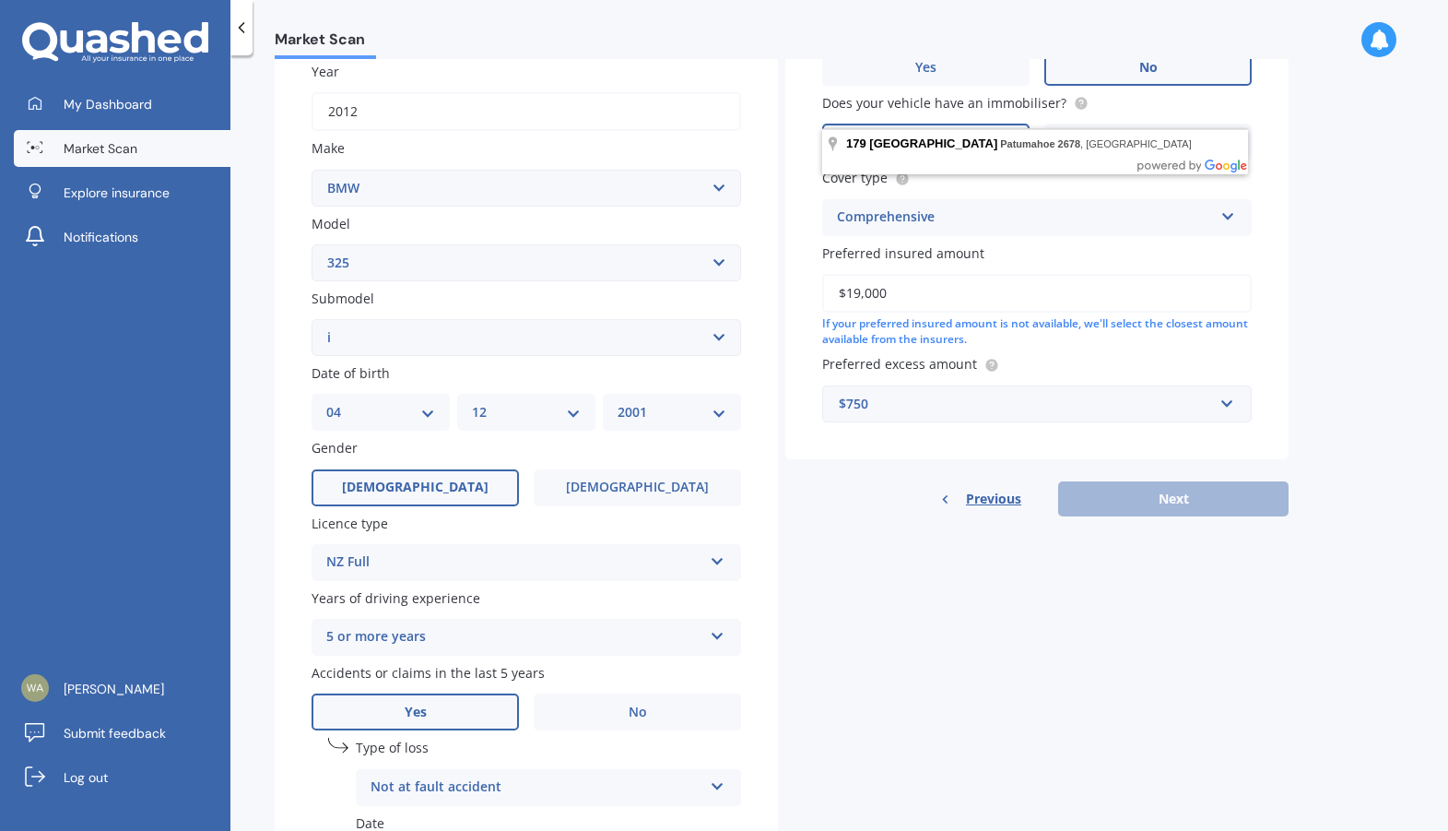
click at [1082, 604] on div "Details Plate number Search I don’t have a number plate Year [DATE] Make Select…" at bounding box center [782, 422] width 1014 height 1089
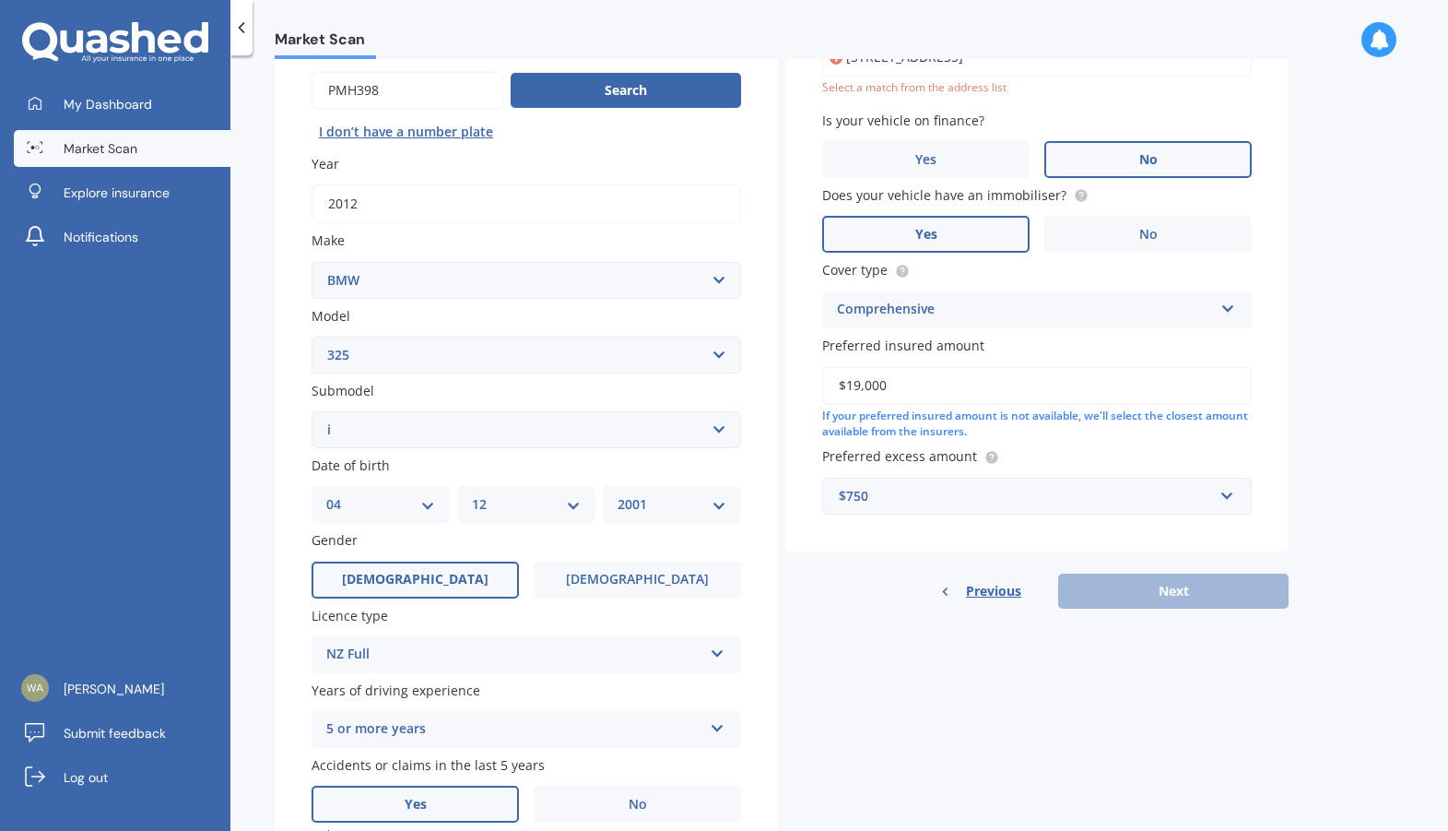
scroll to position [0, 0]
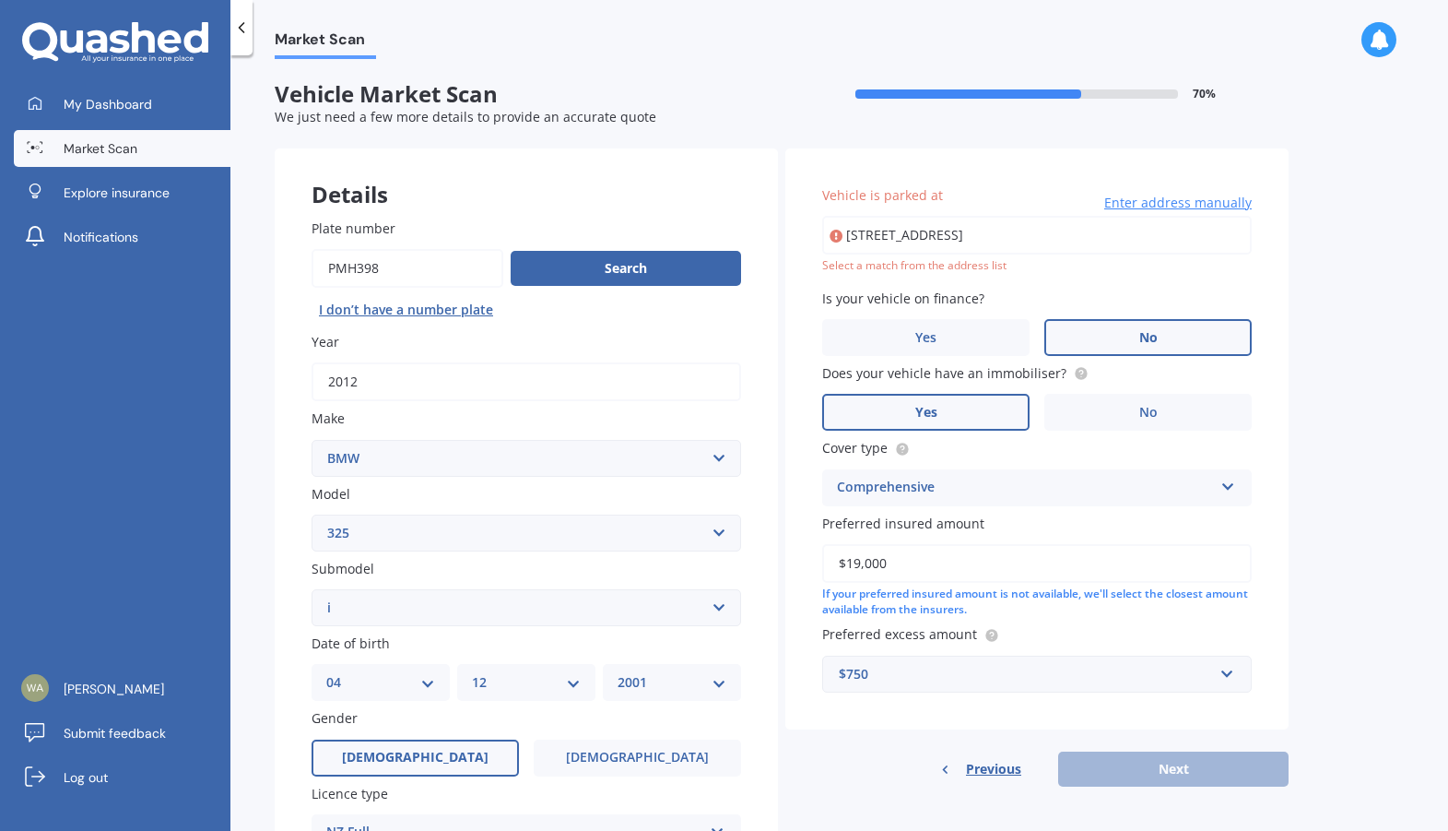
click at [954, 242] on input "[STREET_ADDRESS]" at bounding box center [1037, 235] width 430 height 39
type input "[STREET_ADDRESS]"
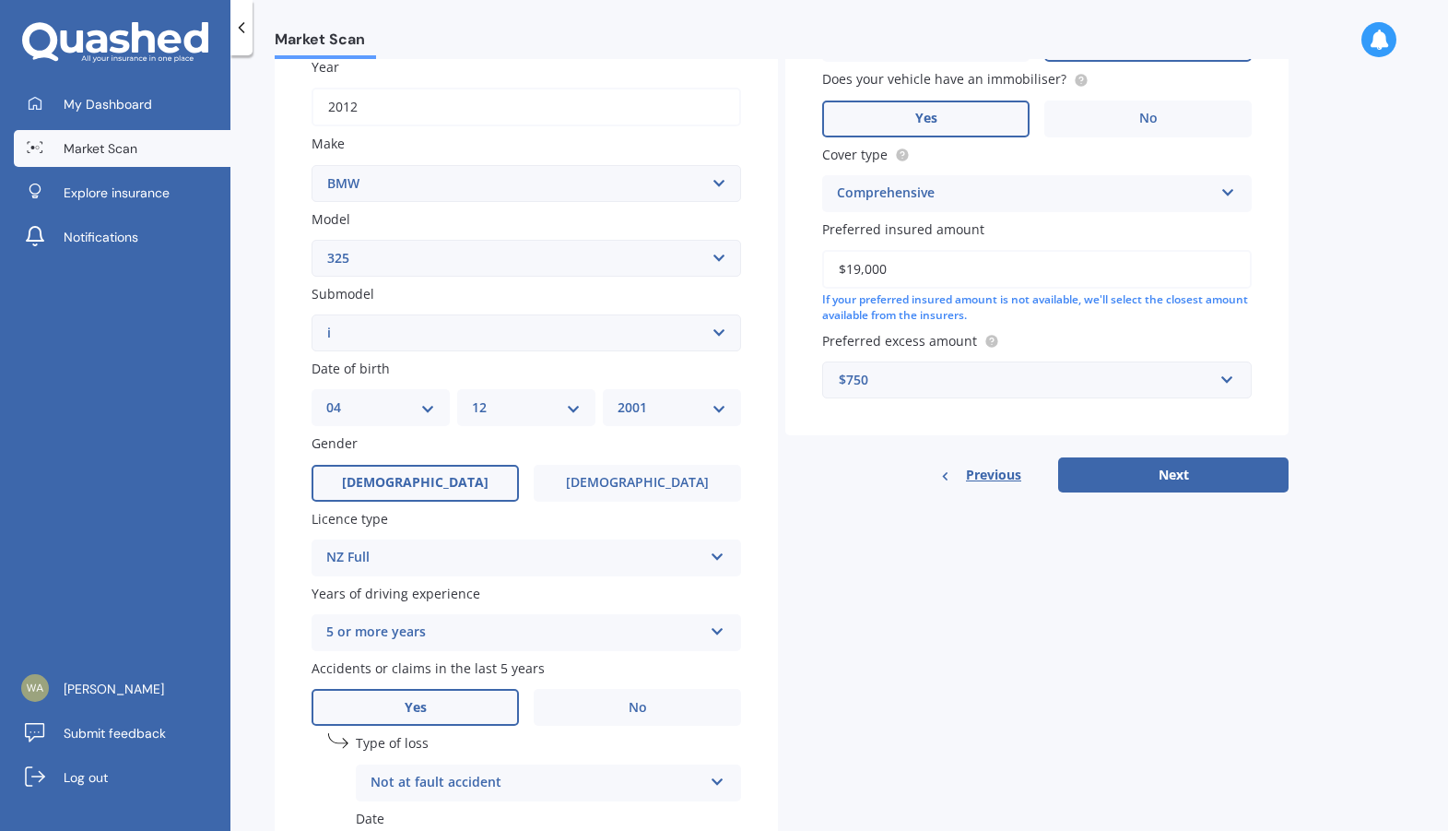
scroll to position [277, 0]
click at [1170, 477] on button "Next" at bounding box center [1173, 472] width 230 height 35
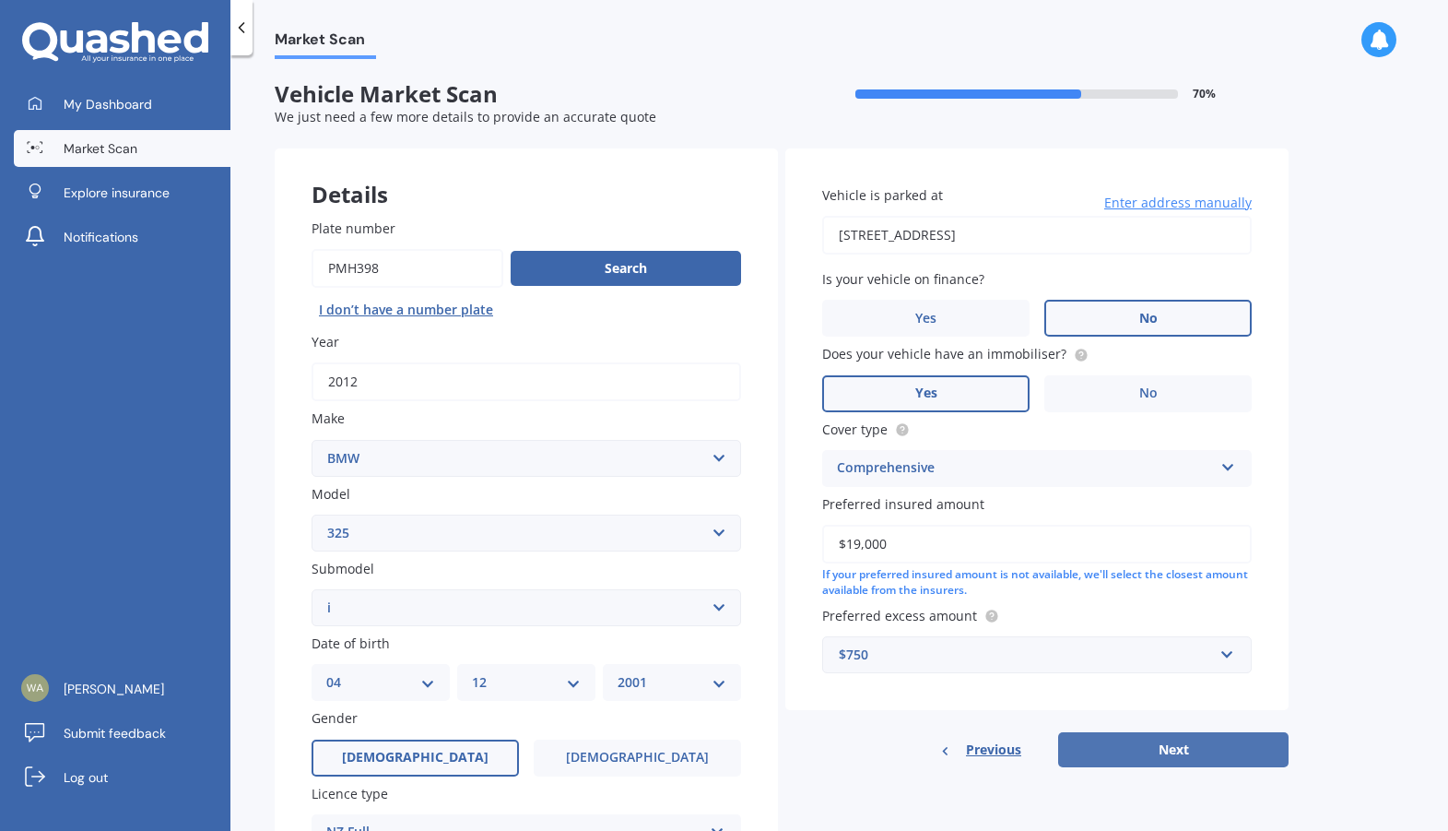
select select "04"
select select "12"
select select "2001"
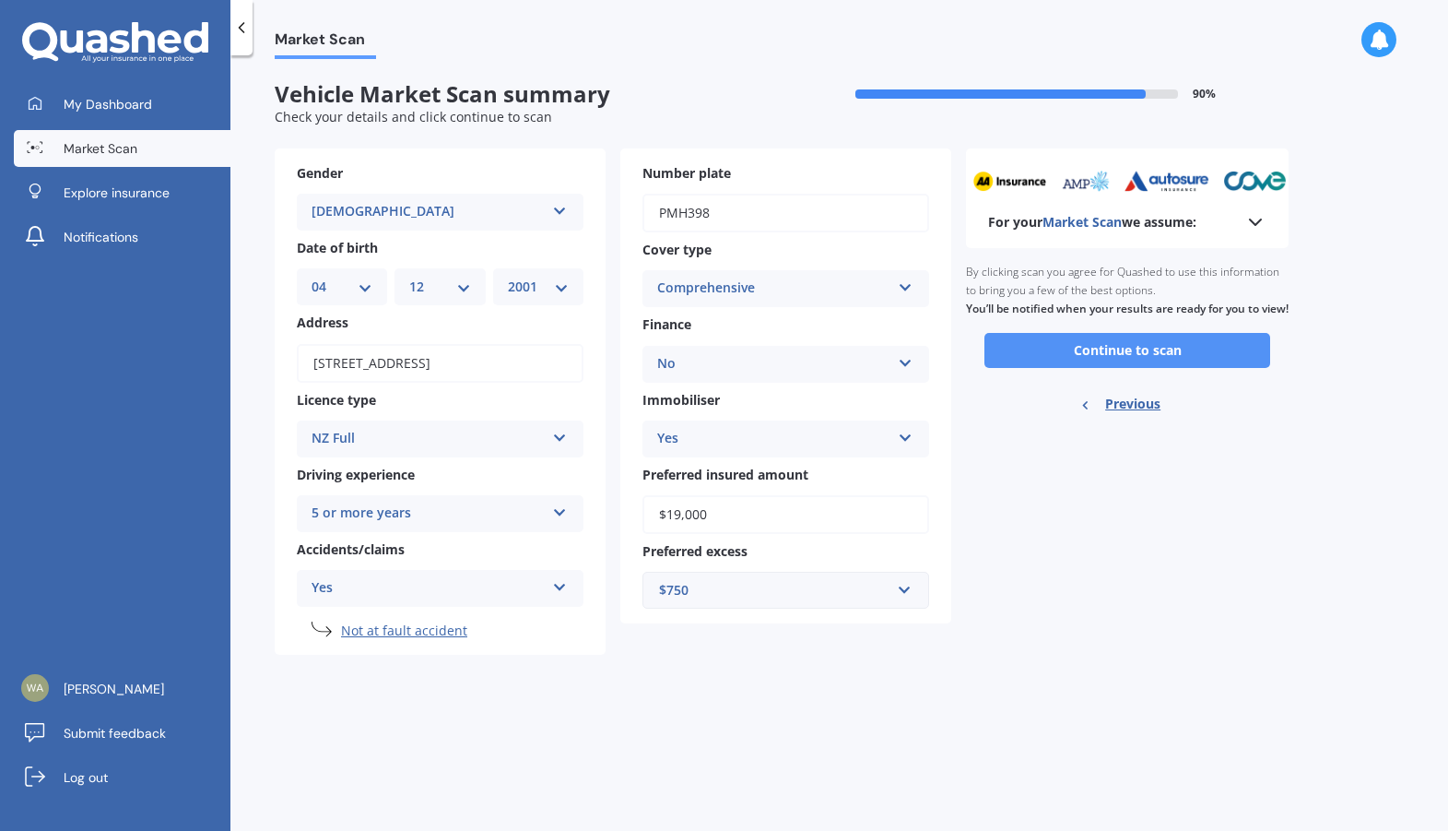
click at [1101, 368] on button "Continue to scan" at bounding box center [1128, 350] width 286 height 35
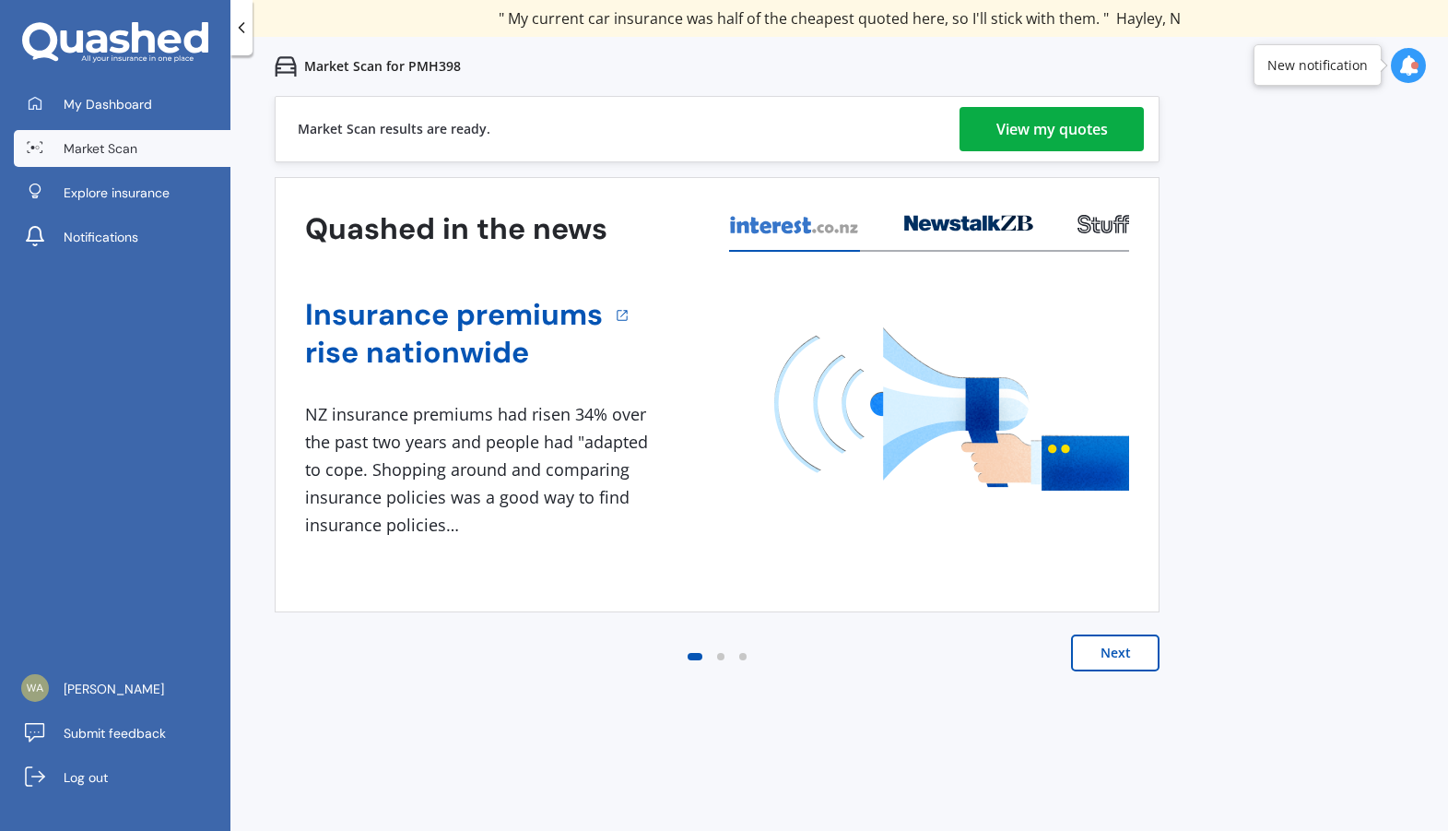
click at [1040, 126] on div "View my quotes" at bounding box center [1053, 129] width 112 height 44
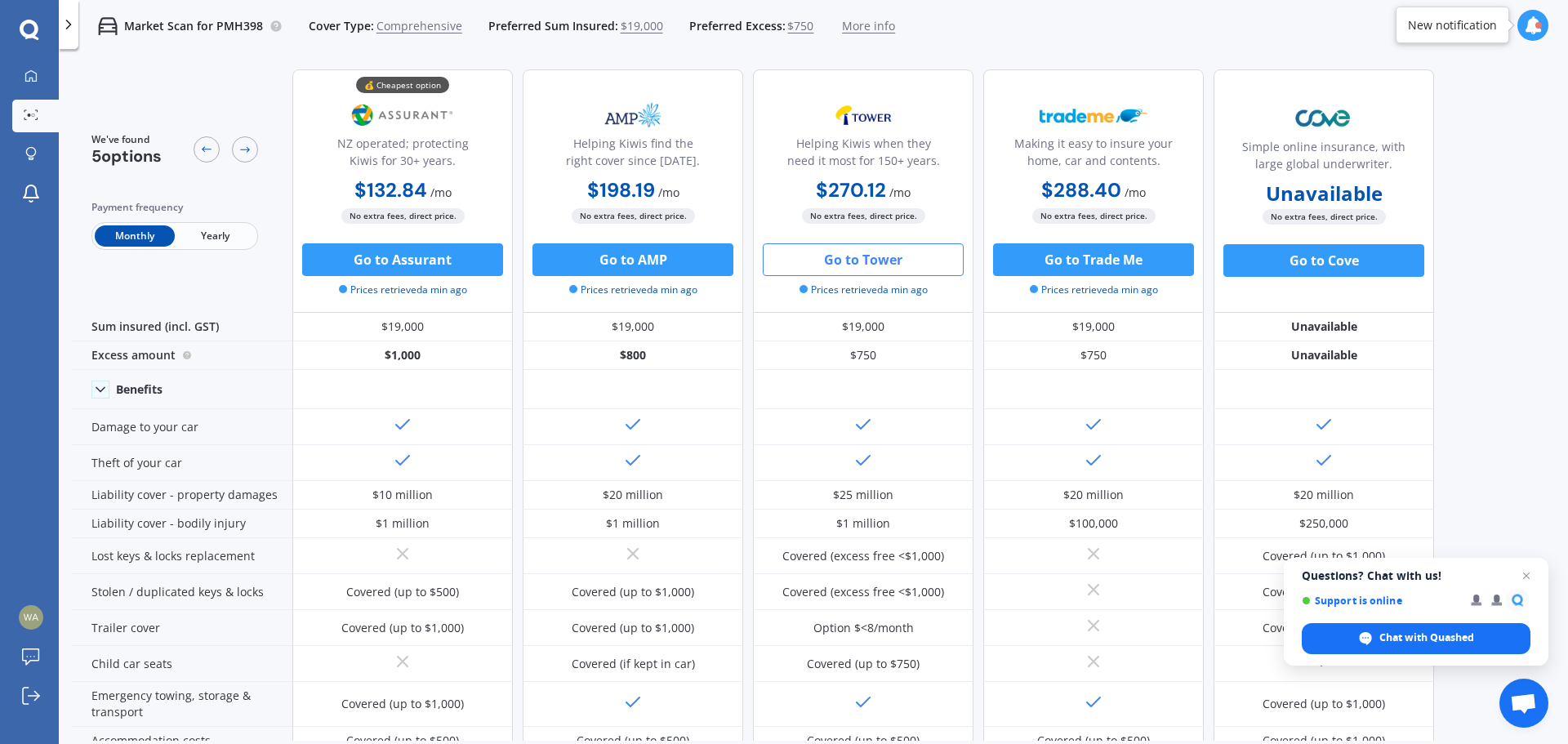
click at [845, 261] on button "Go to Tower" at bounding box center [863, 260] width 201 height 33
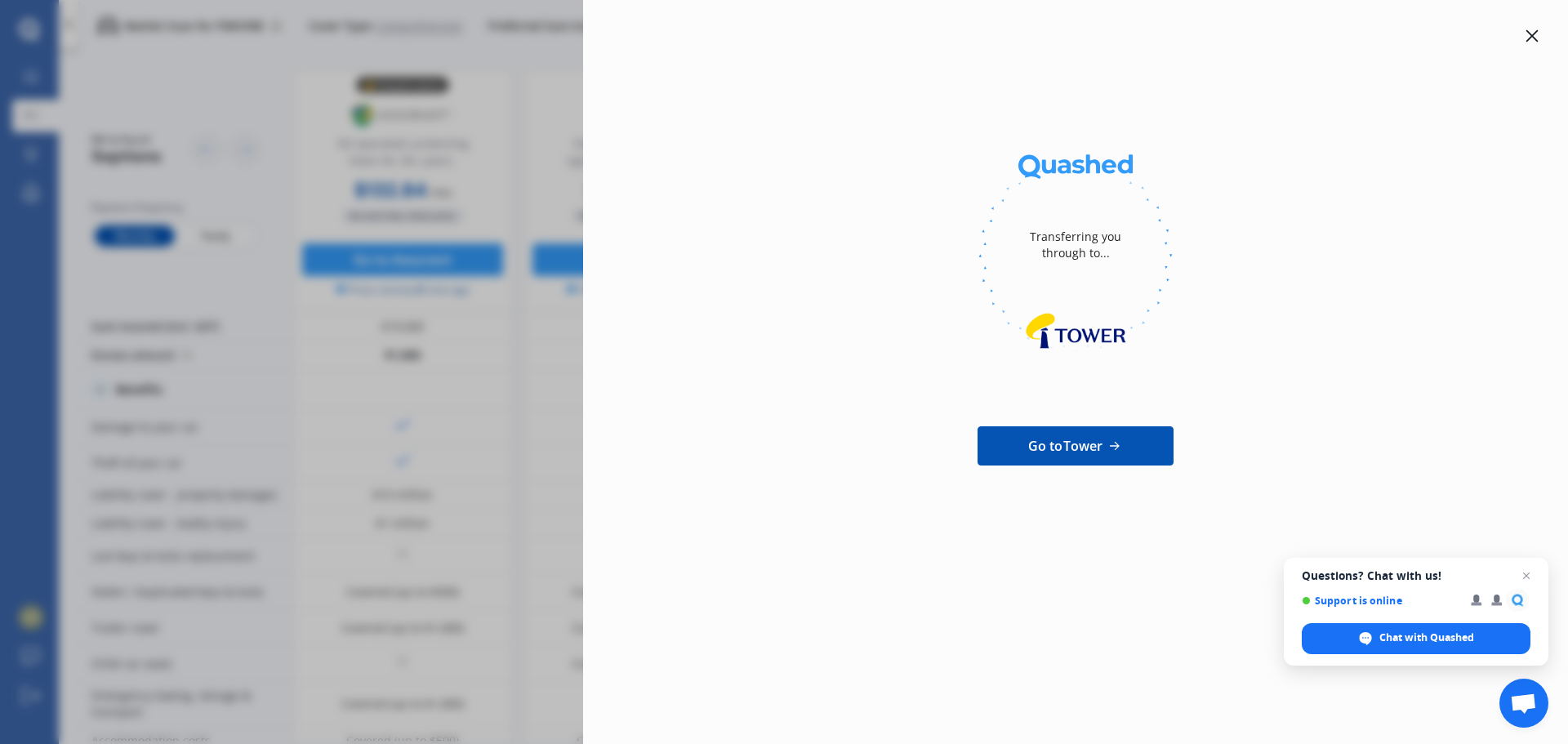
click at [1282, 35] on icon at bounding box center [1532, 35] width 13 height 13
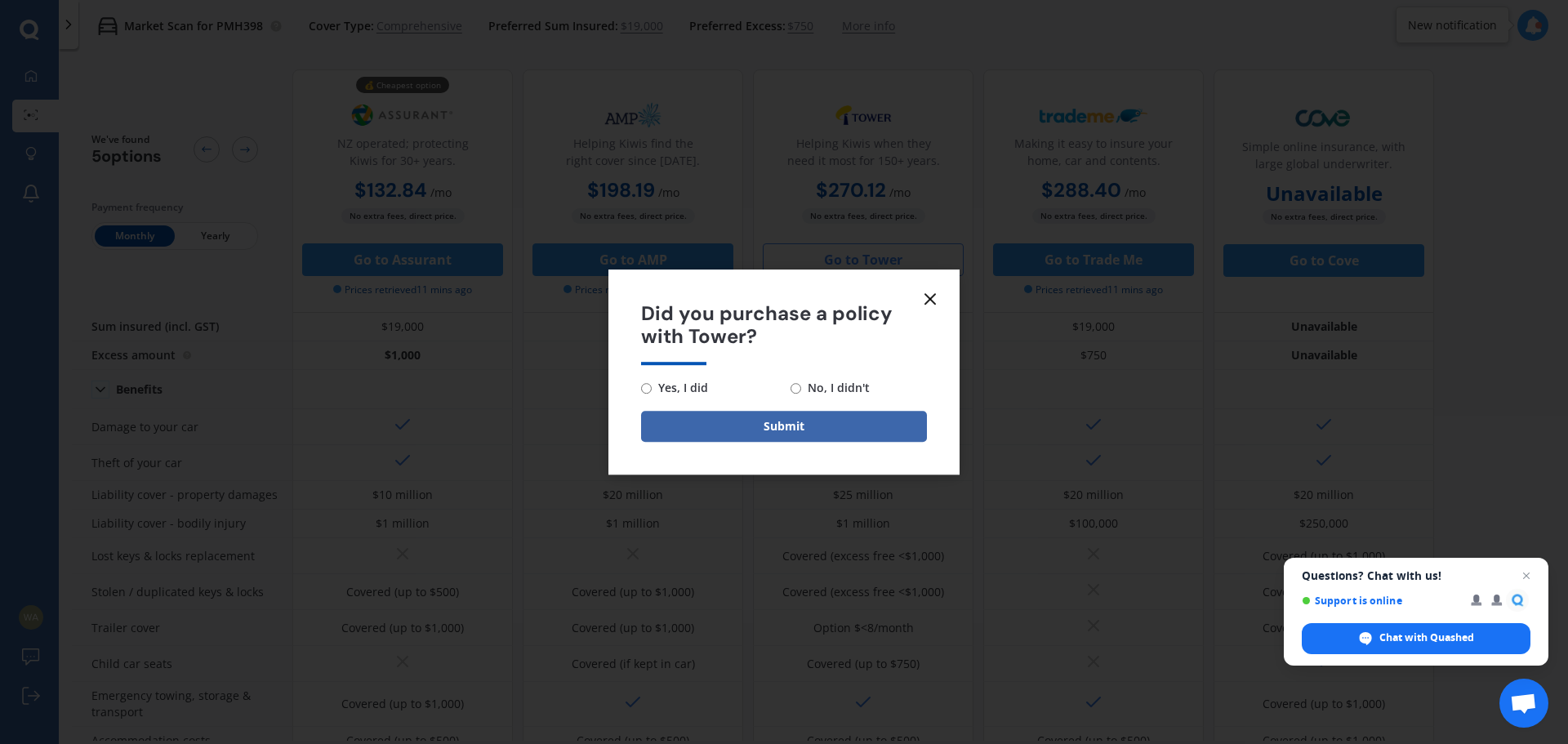
click at [925, 298] on icon at bounding box center [930, 298] width 19 height 19
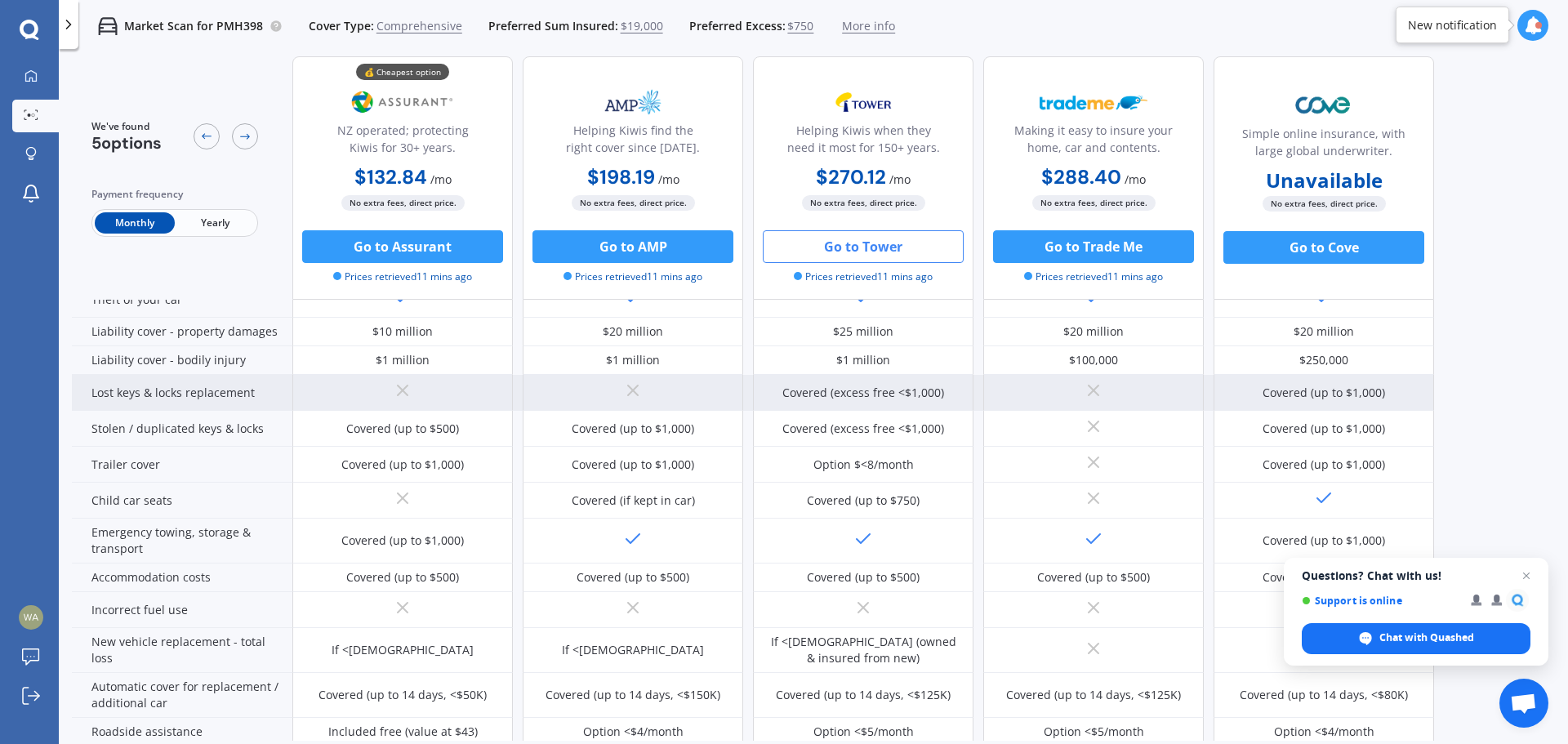
scroll to position [81, 0]
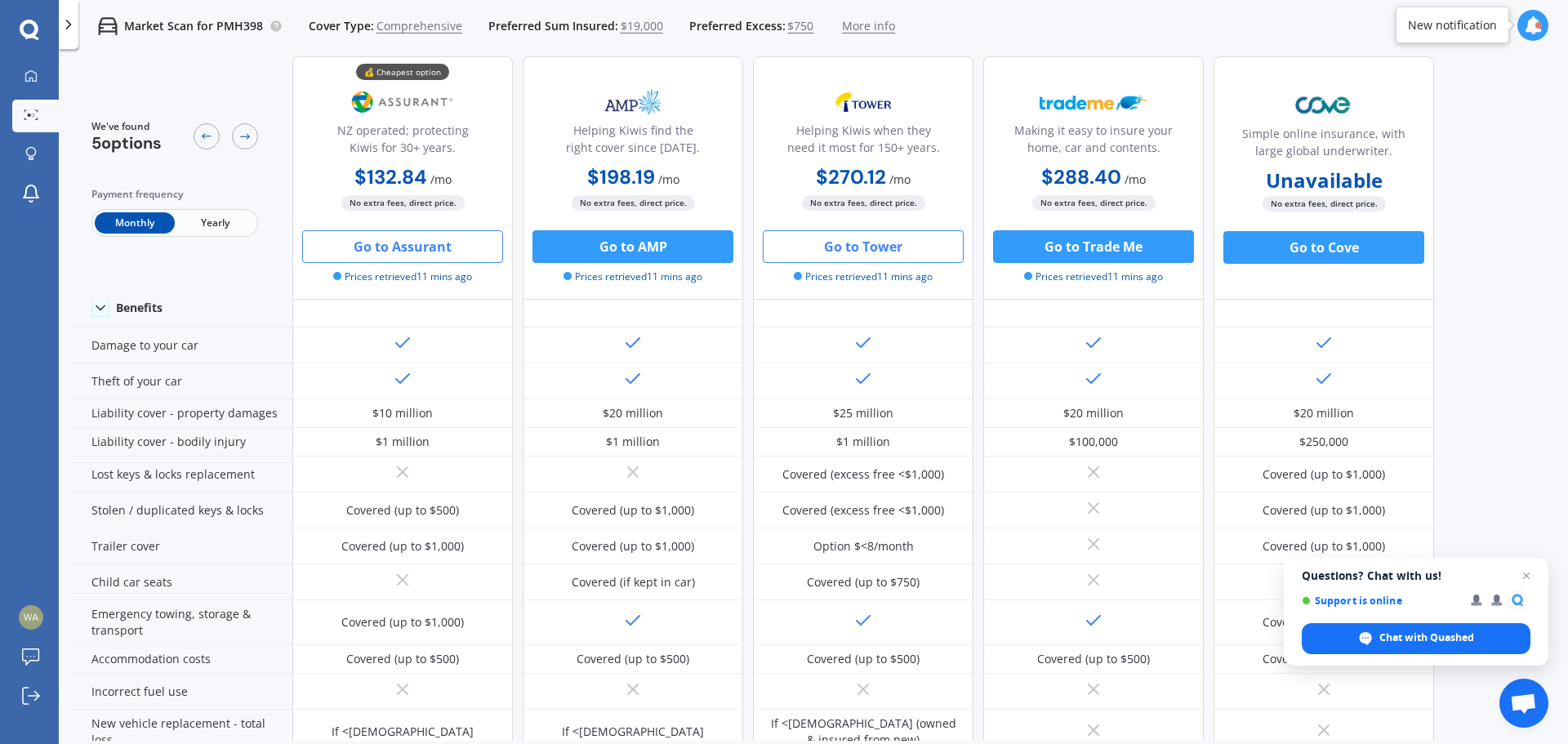
click at [416, 245] on button "Go to Assurant" at bounding box center [402, 246] width 201 height 33
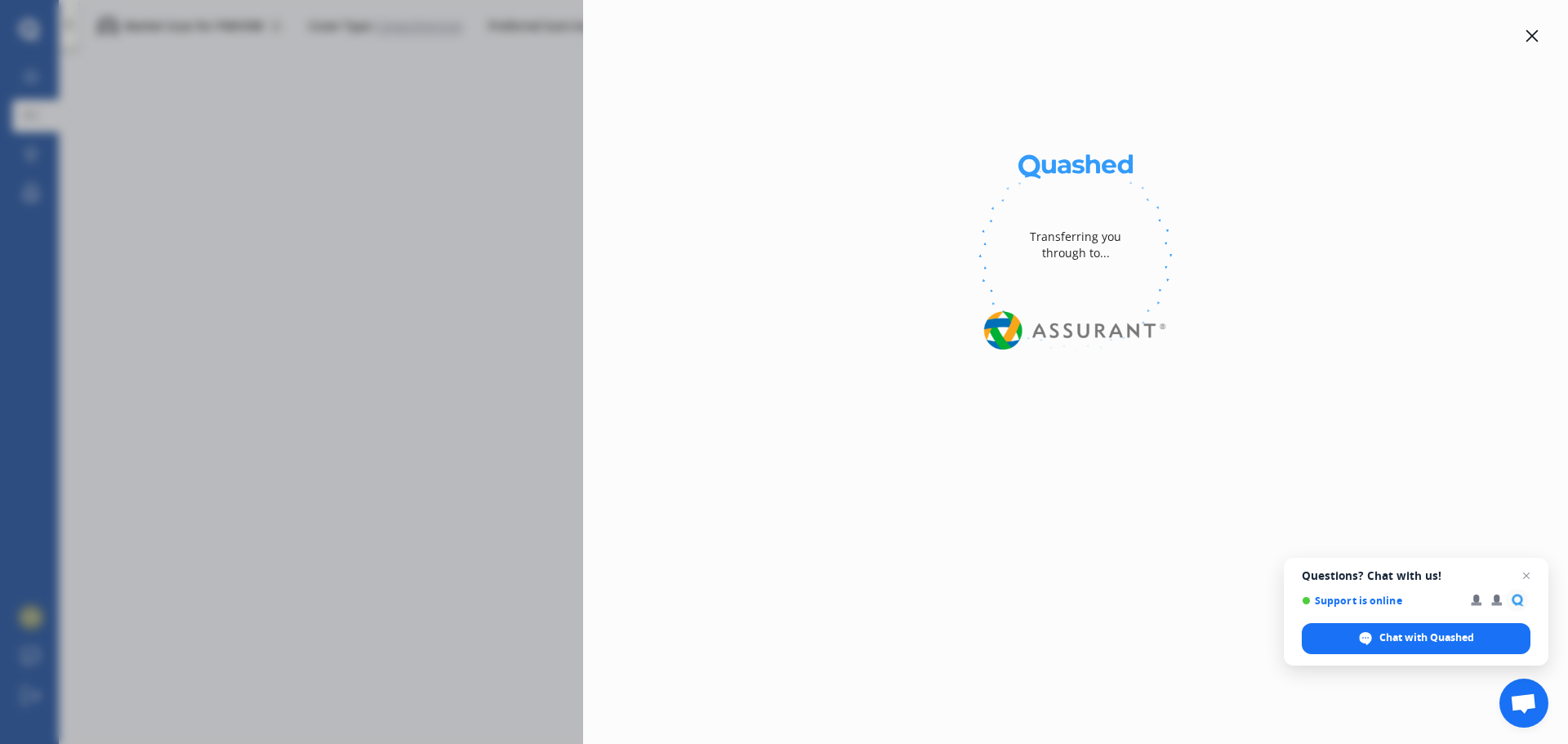
select select "Monthly"
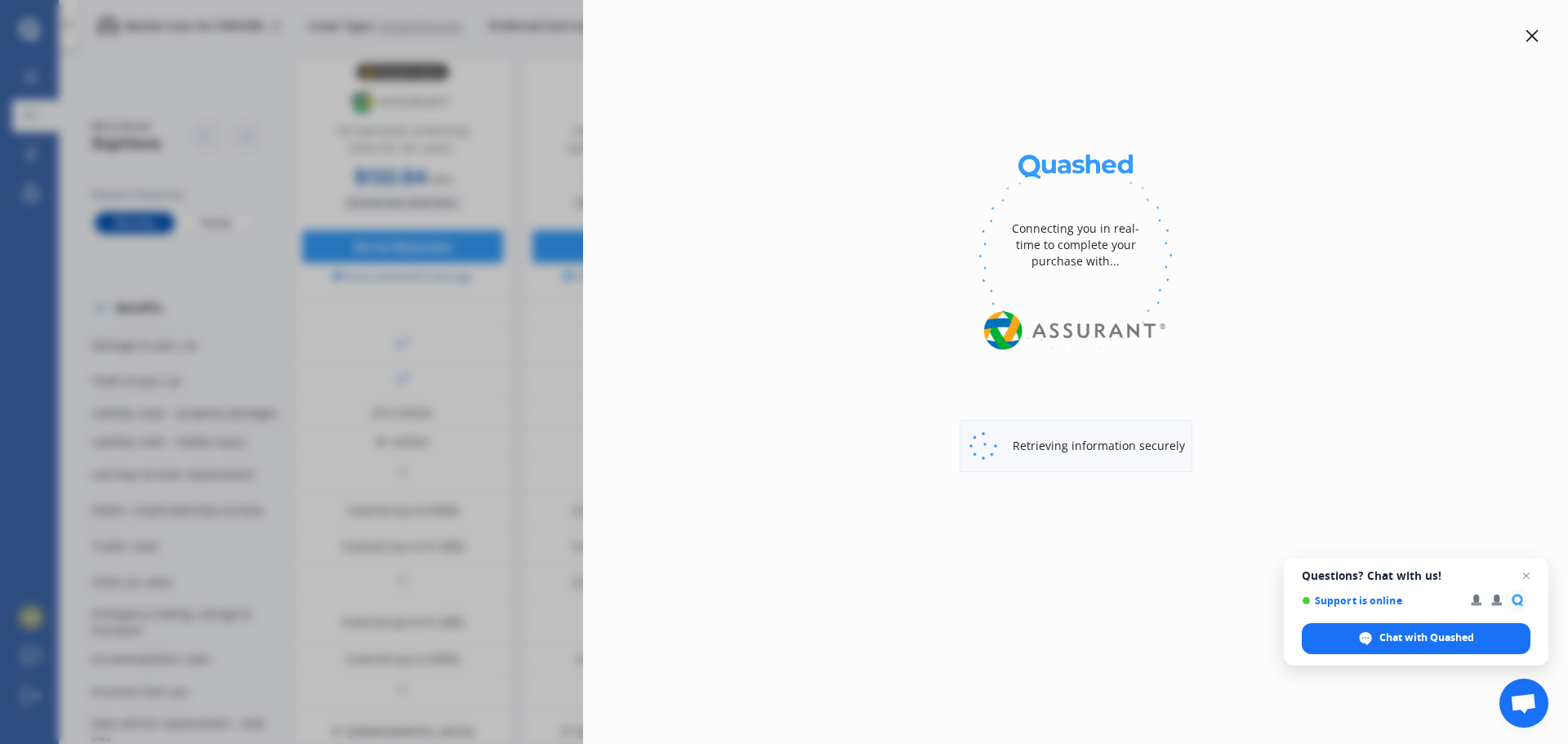
select select "full"
select select "500.00"
select select "Pukekohe / [PERSON_NAME]"
select select "BMW"
select select "325"
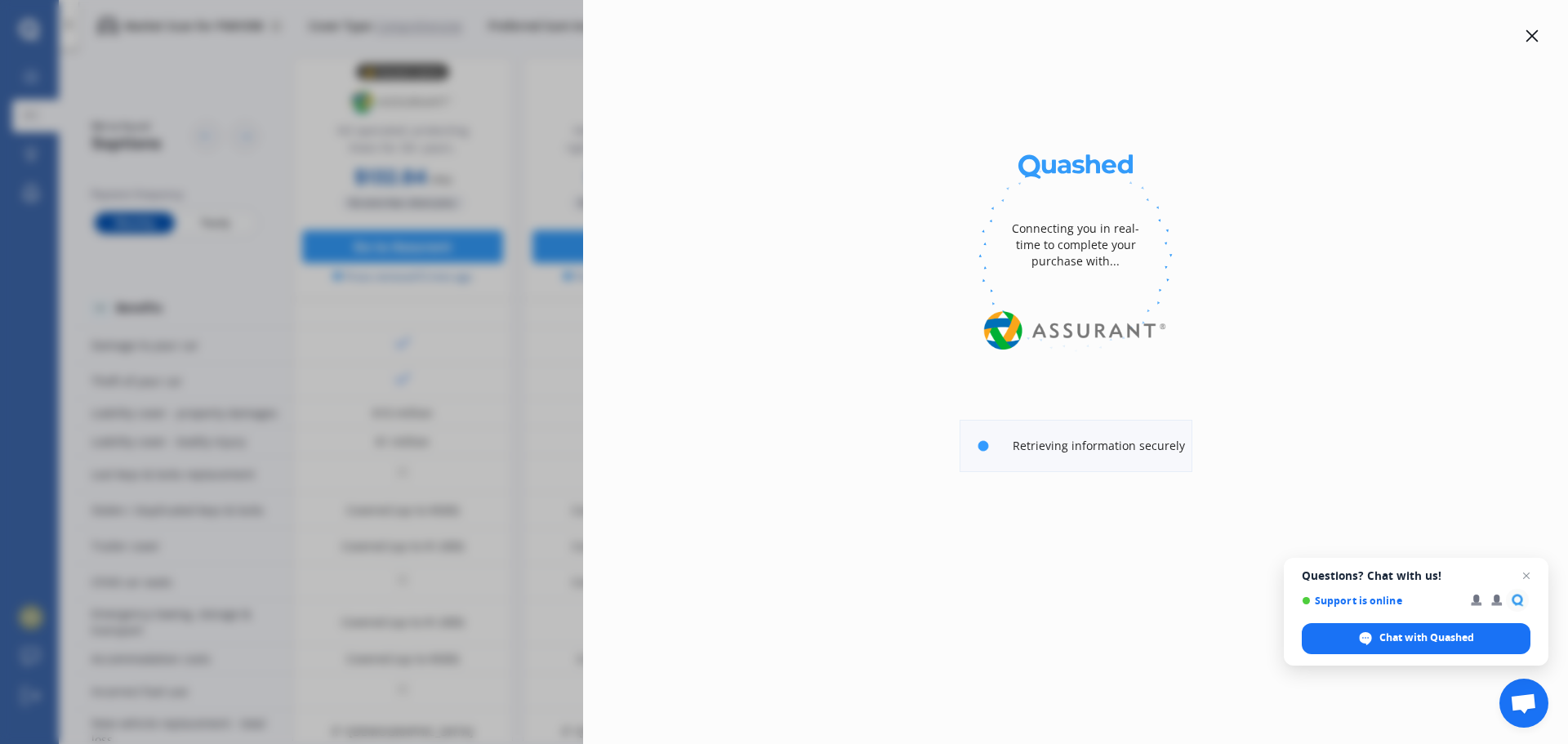
select select "I"
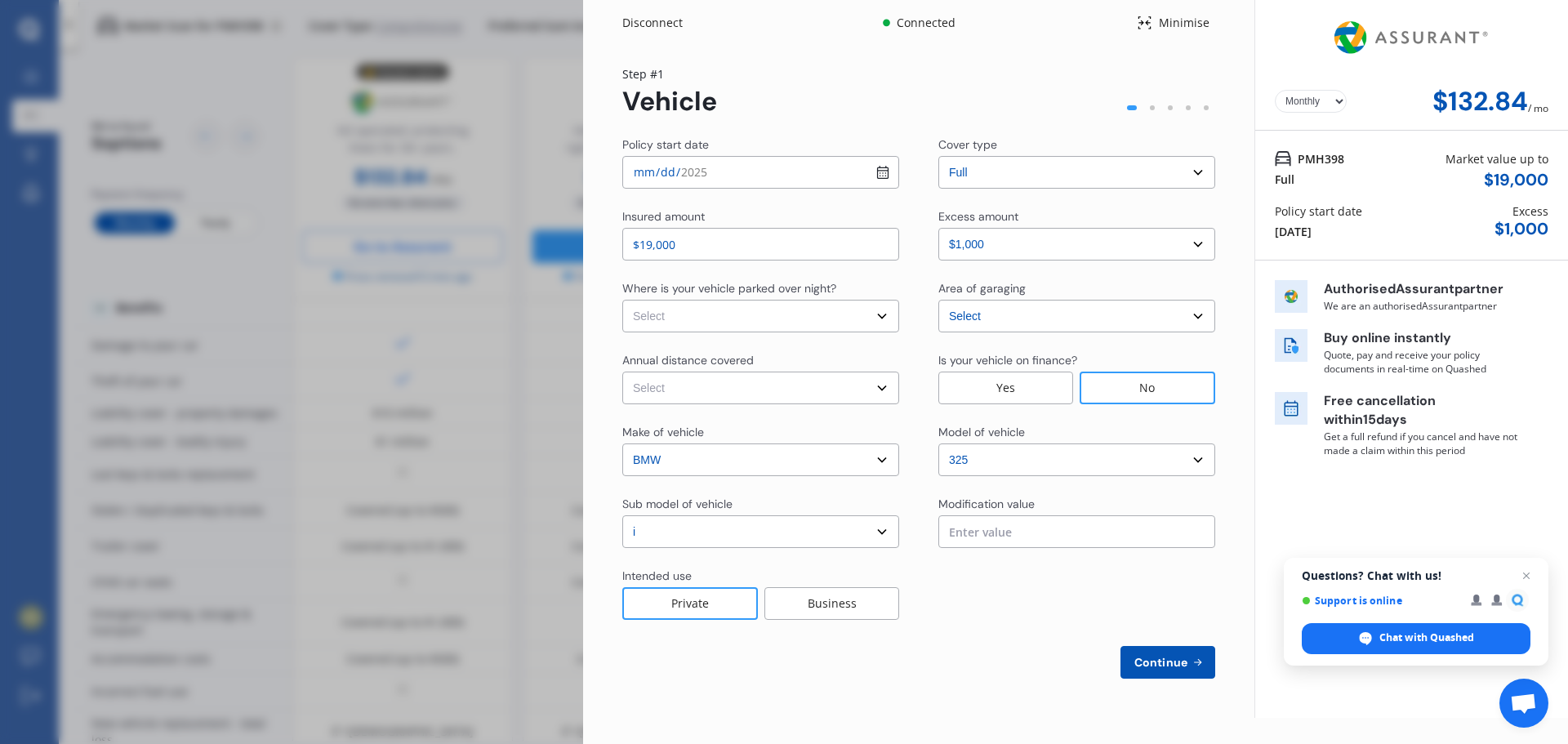
click at [650, 245] on input "$19,000" at bounding box center [760, 244] width 277 height 33
drag, startPoint x: 650, startPoint y: 245, endPoint x: 640, endPoint y: 245, distance: 10.0
click at [640, 245] on input "$19,000" at bounding box center [760, 244] width 277 height 33
type input "$20,000"
click at [777, 313] on select "Select In a garage On own property On street or road" at bounding box center [760, 315] width 277 height 33
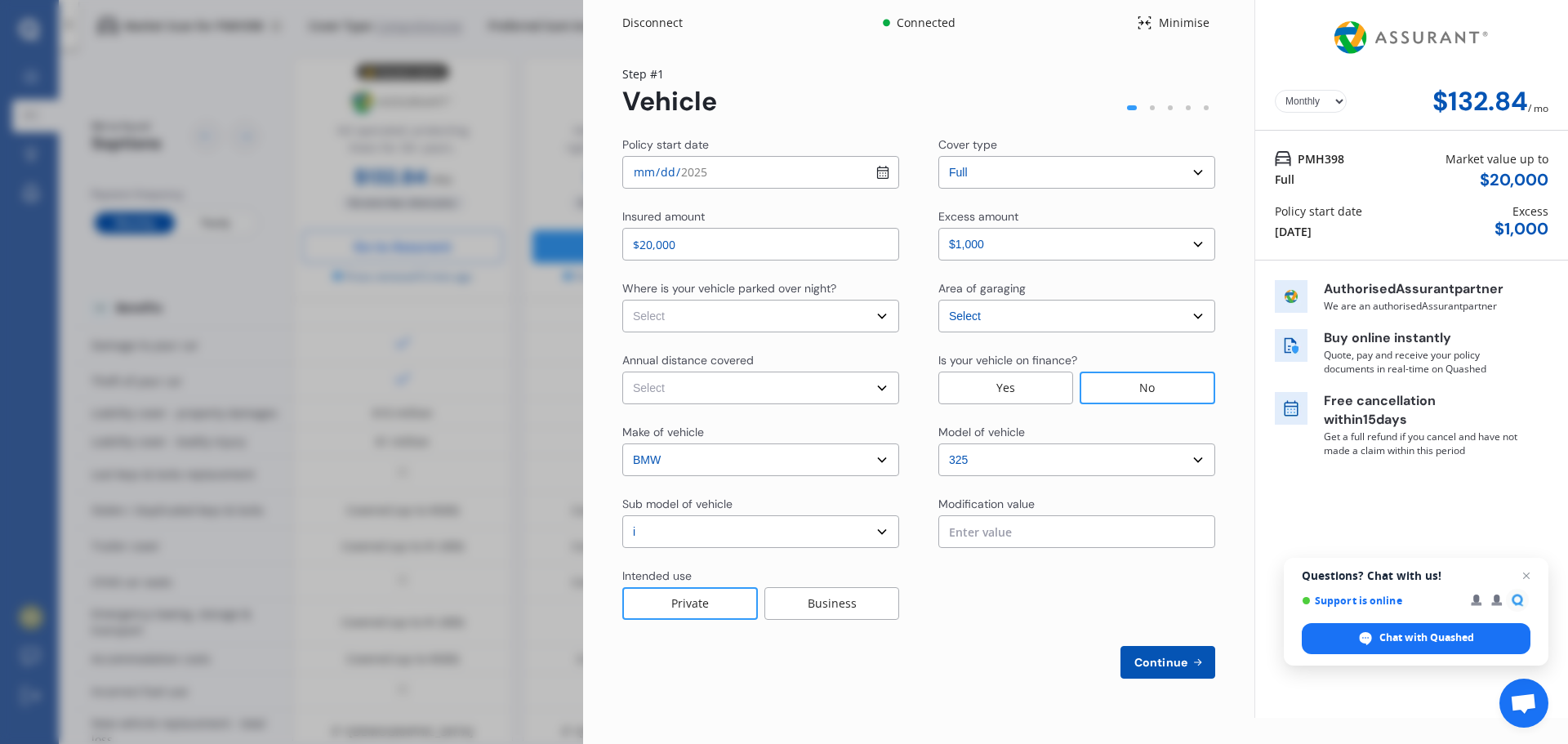
click at [827, 430] on div "Make of vehicle" at bounding box center [760, 433] width 277 height 19
click at [880, 388] on select "Select Low (less than 15,000km per year) Average (15,000-30,000km per year) Hig…" at bounding box center [760, 387] width 277 height 33
click at [864, 424] on div "Make of vehicle" at bounding box center [760, 433] width 277 height 19
click at [982, 465] on select "Select model 116 116I 118 118D 120 130 218D 220I 225 250 316 318 320 320 i 323 …" at bounding box center [1076, 460] width 277 height 33
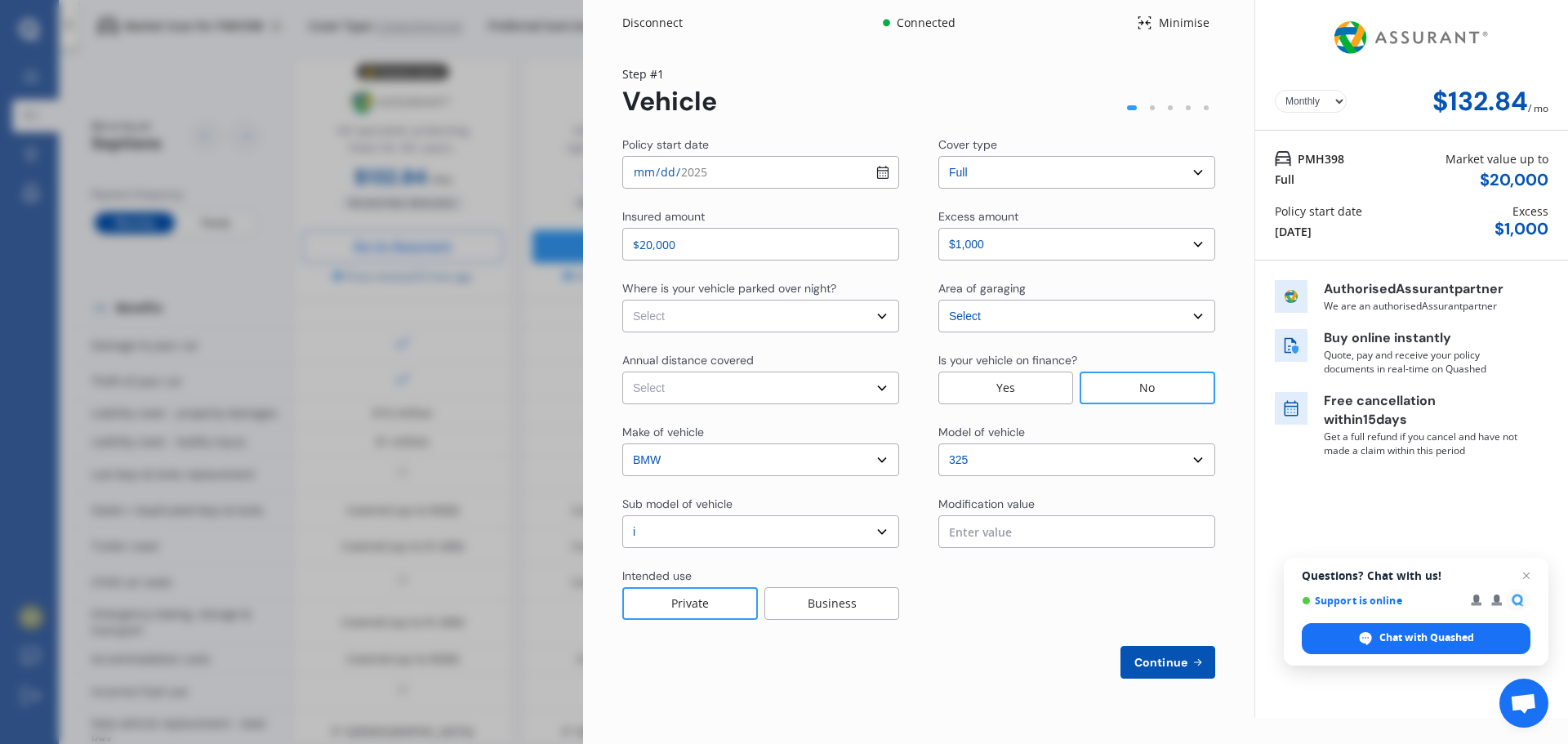
select select "335"
click at [938, 444] on select "Select model 116 116I 118 118D 120 130 218D 220I 225 250 316 318 320 320 i 323 …" at bounding box center [1076, 460] width 277 height 33
select select "ALL"
click at [1157, 661] on span "Continue" at bounding box center [1160, 662] width 59 height 13
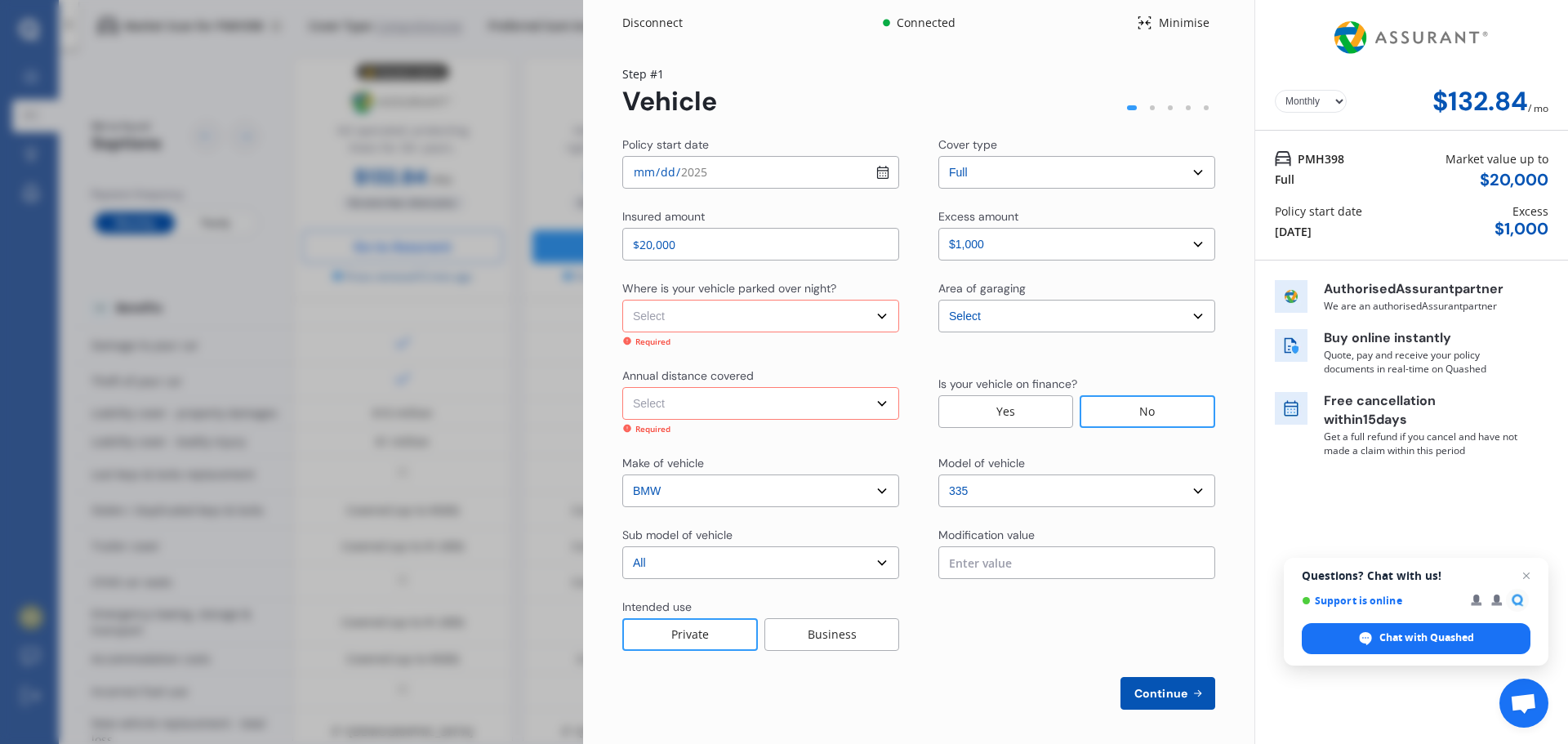
scroll to position [5, 0]
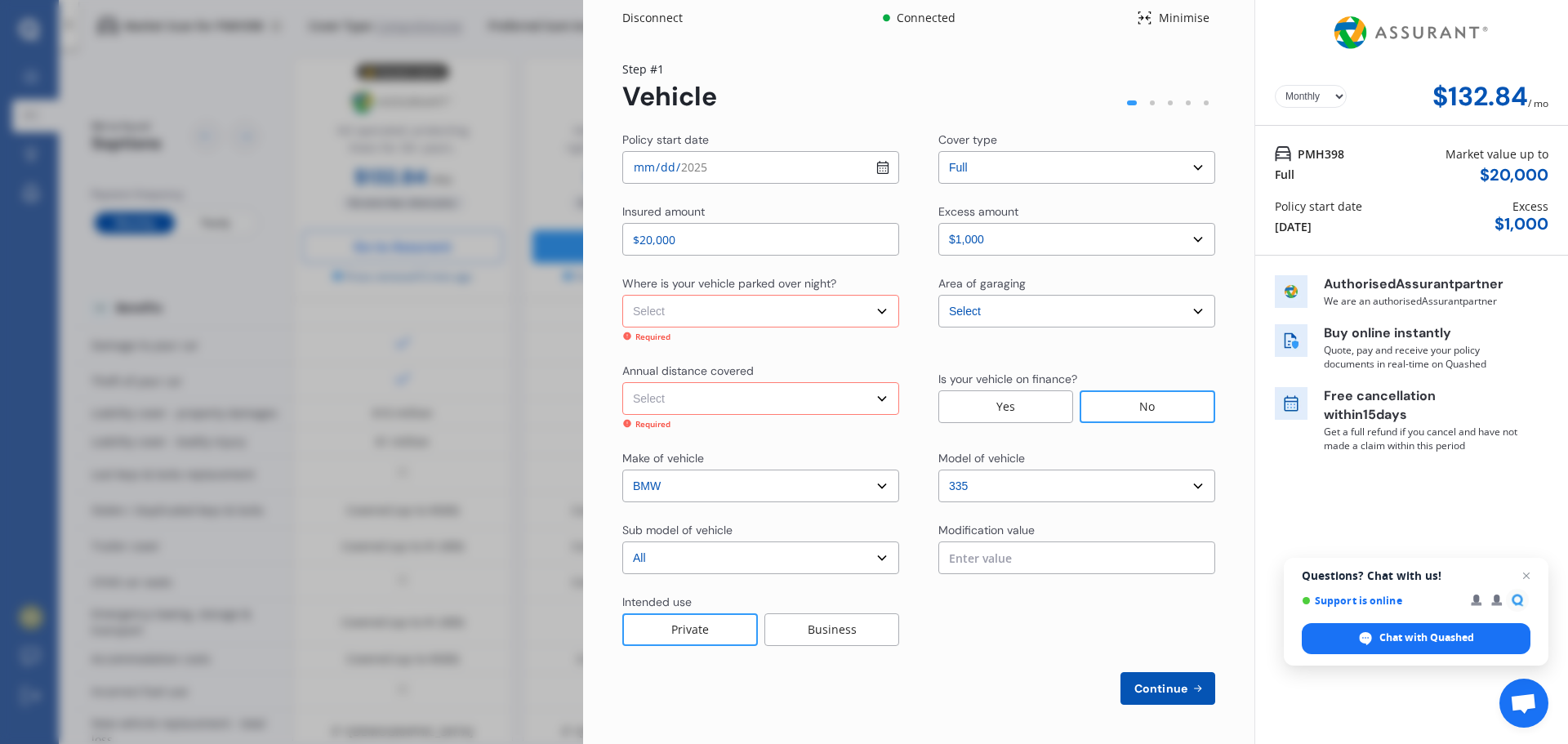
click at [702, 636] on div "Private" at bounding box center [689, 629] width 136 height 33
click at [879, 308] on select "Select In a garage On own property On street or road" at bounding box center [760, 311] width 277 height 33
select select "In a garage"
click at [622, 299] on select "Select In a garage On own property On street or road" at bounding box center [760, 311] width 277 height 33
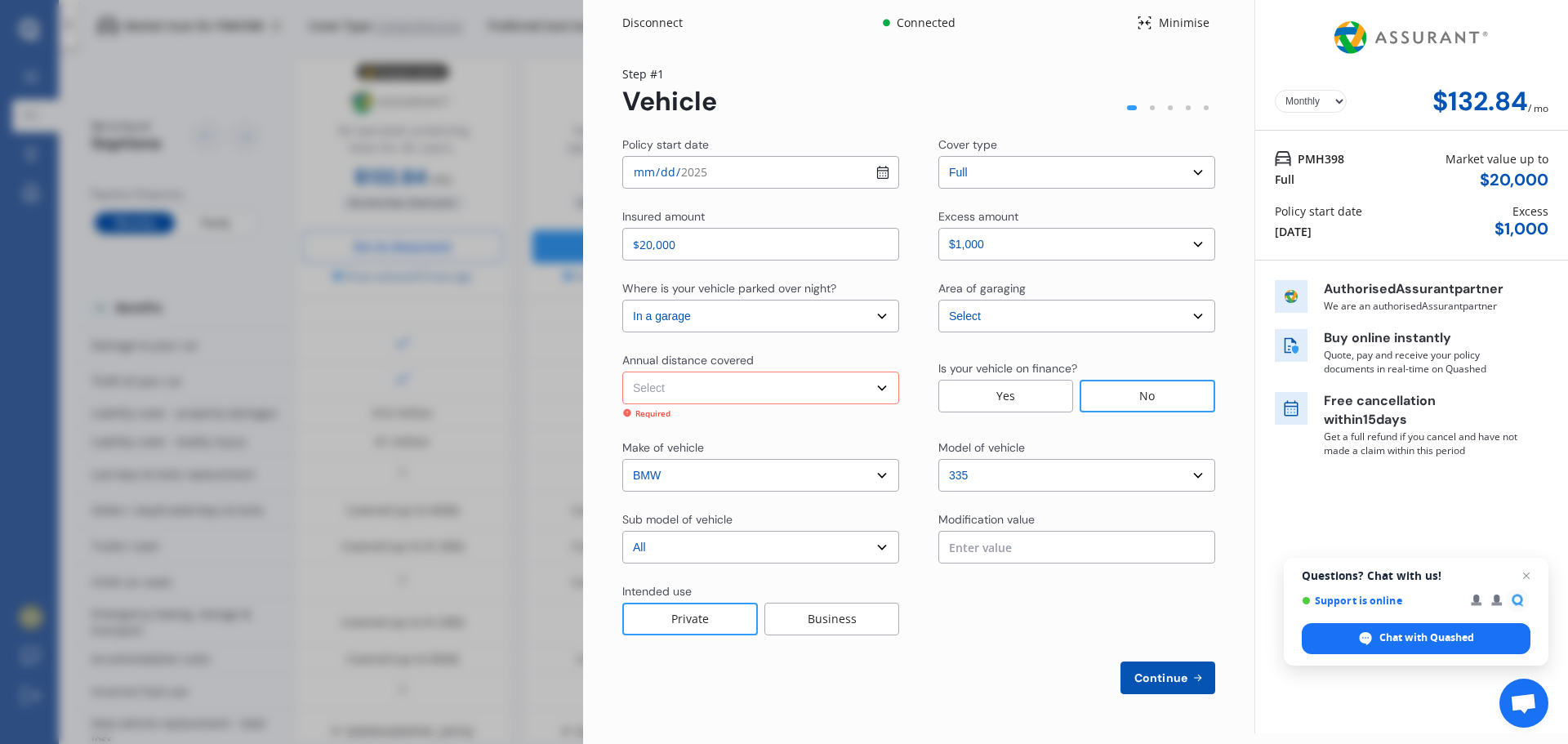
scroll to position [0, 0]
click at [796, 393] on select "Select Low (less than 15,000km per year) Average (15,000-30,000km per year) Hig…" at bounding box center [760, 387] width 277 height 33
select select "20000"
click at [622, 371] on select "Select Low (less than 15,000km per year) Average (15,000-30,000km per year) Hig…" at bounding box center [760, 387] width 277 height 33
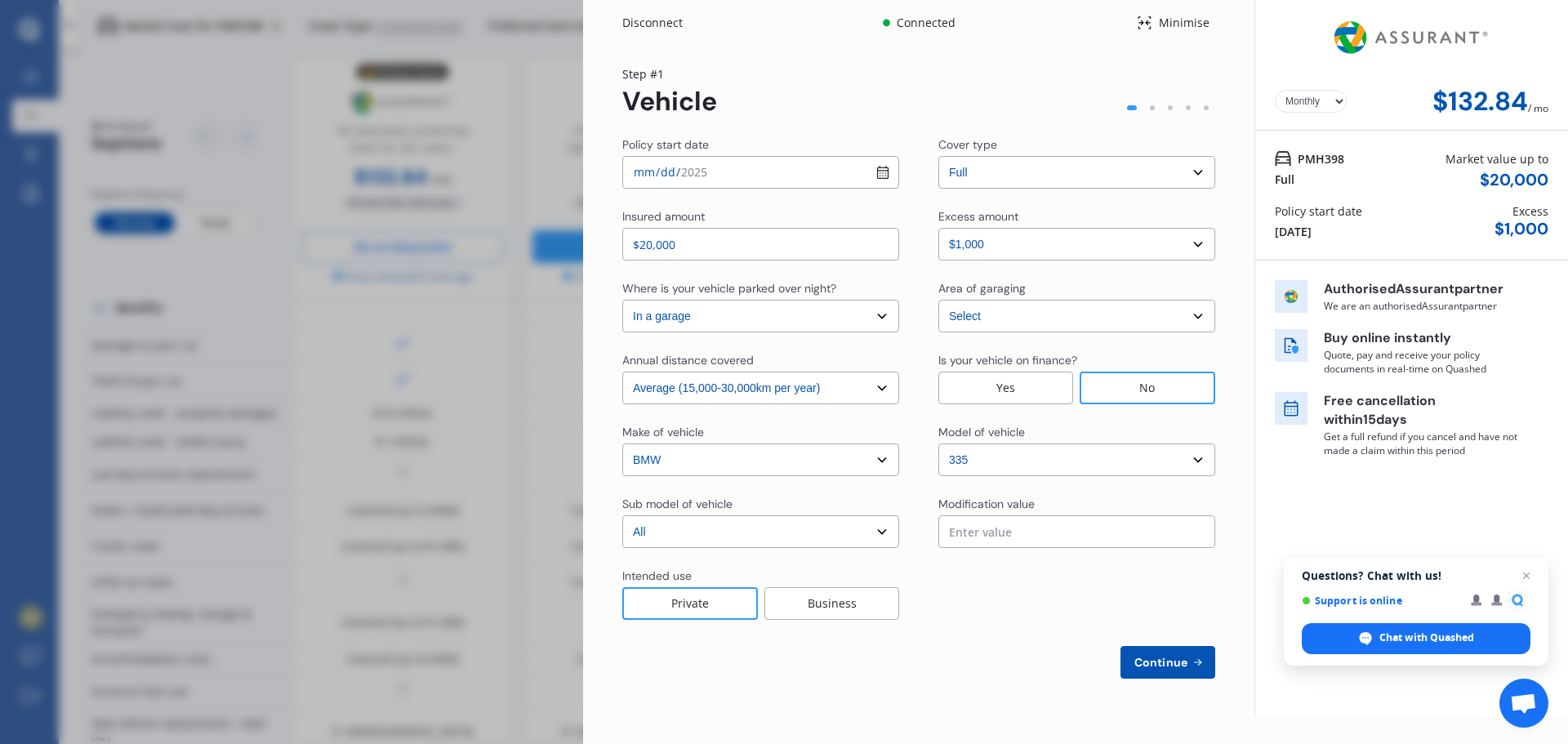
click at [1159, 667] on span "Continue" at bounding box center [1160, 662] width 59 height 13
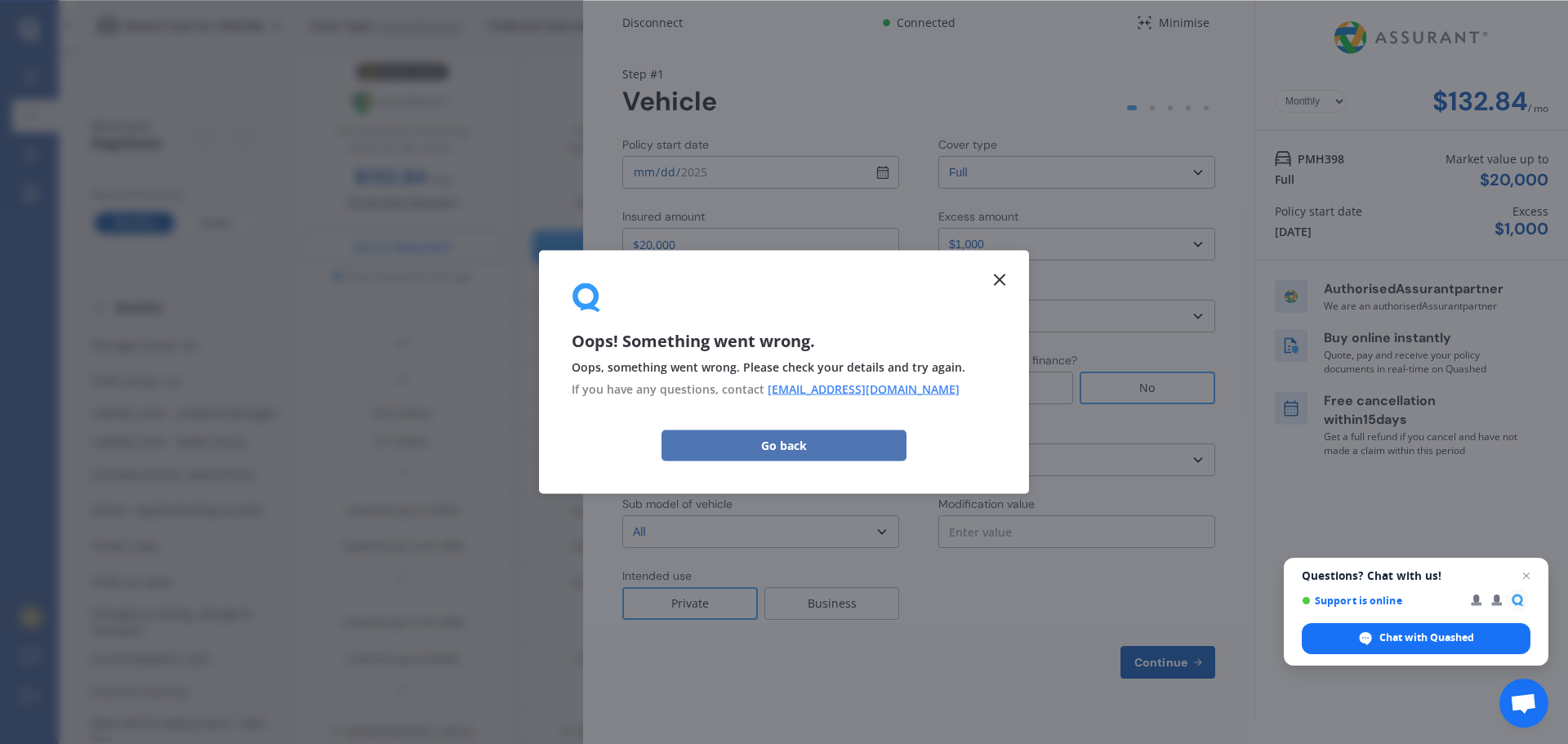
click at [844, 446] on button "Go back" at bounding box center [784, 445] width 245 height 31
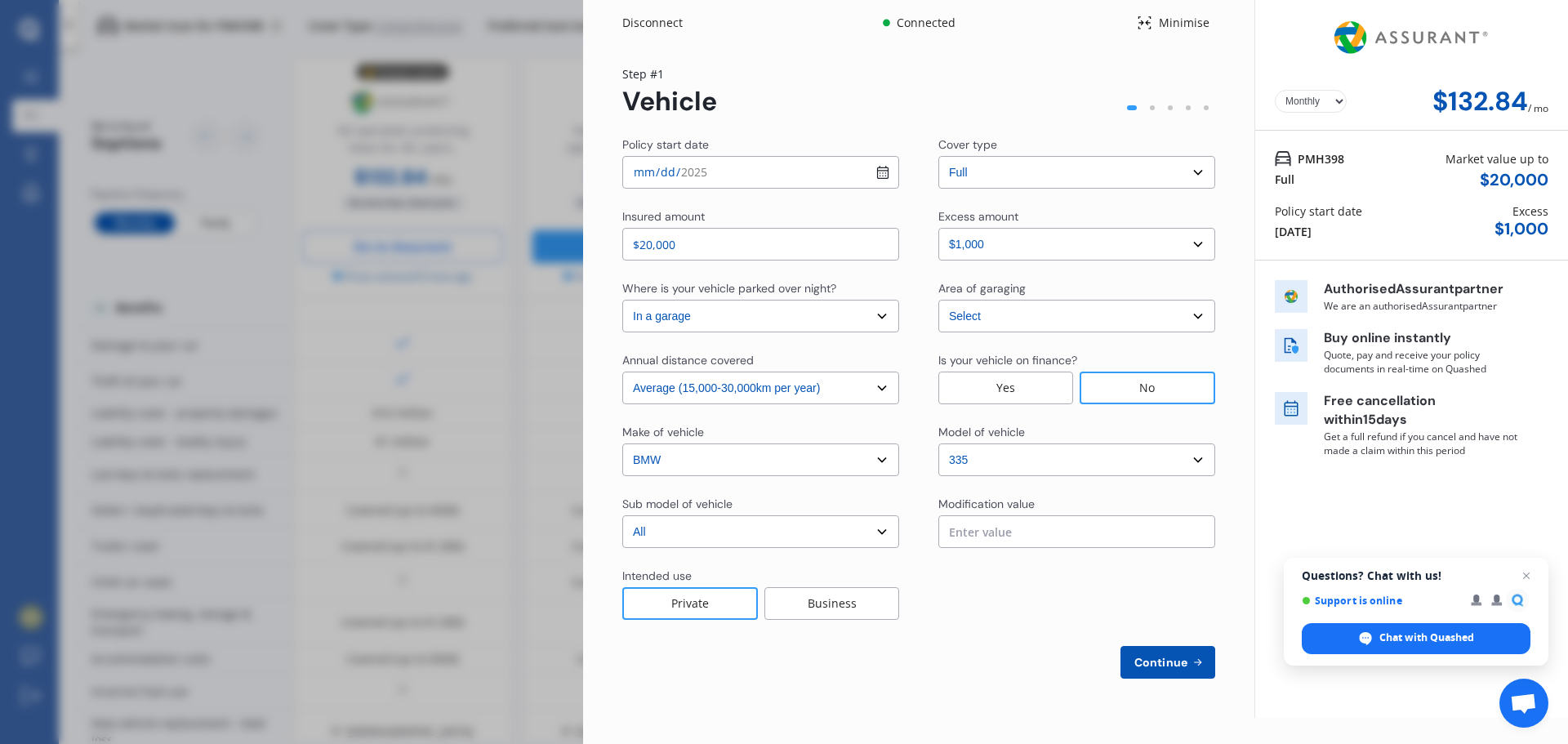
click at [1200, 243] on select "Select excess amount $500 $1,000 $1,500" at bounding box center [1076, 244] width 277 height 33
select select "1000.00"
click at [938, 228] on select "Select excess amount $500 $1,000 $1,500" at bounding box center [1076, 244] width 277 height 33
click at [1223, 364] on div "Yearly Monthly $132.84 / mo Step # 1 Vehicle Policy start date [DATE] Cover typ…" at bounding box center [919, 382] width 671 height 672
click at [879, 530] on select "Select sub-model All" at bounding box center [760, 531] width 277 height 33
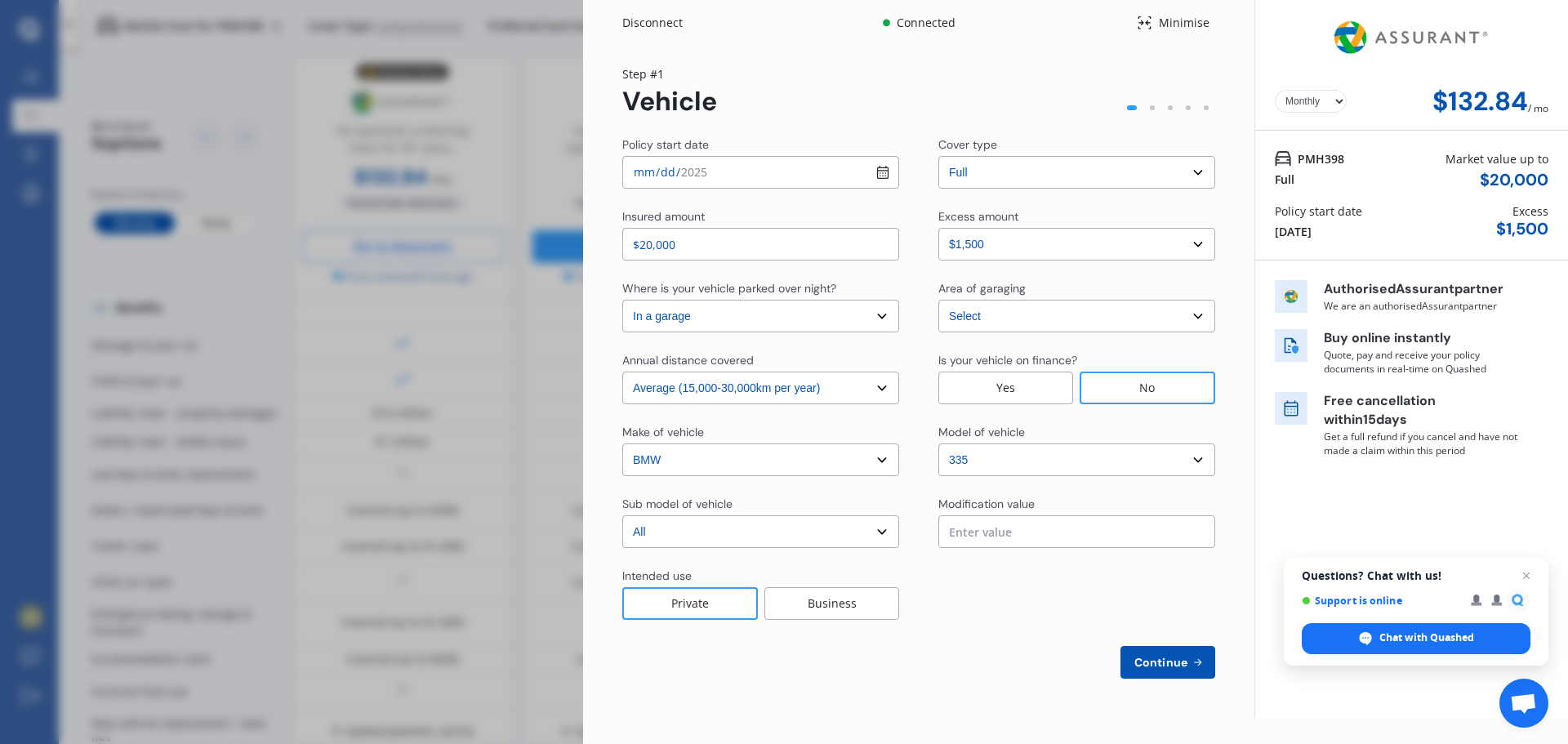
click at [879, 530] on select "Select sub-model All" at bounding box center [760, 531] width 277 height 33
click at [1159, 654] on button "Continue" at bounding box center [1168, 662] width 95 height 33
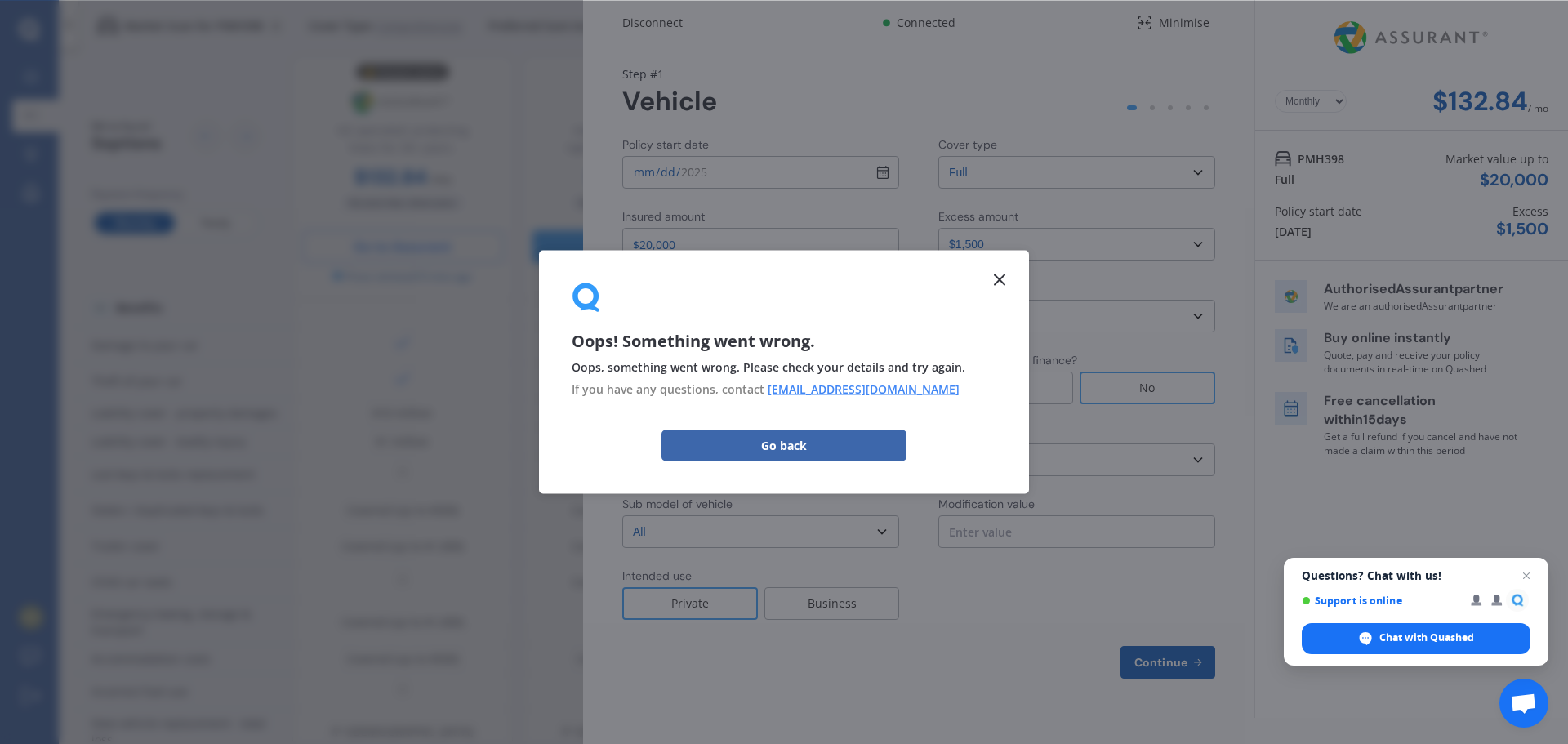
click at [997, 278] on icon at bounding box center [999, 280] width 19 height 19
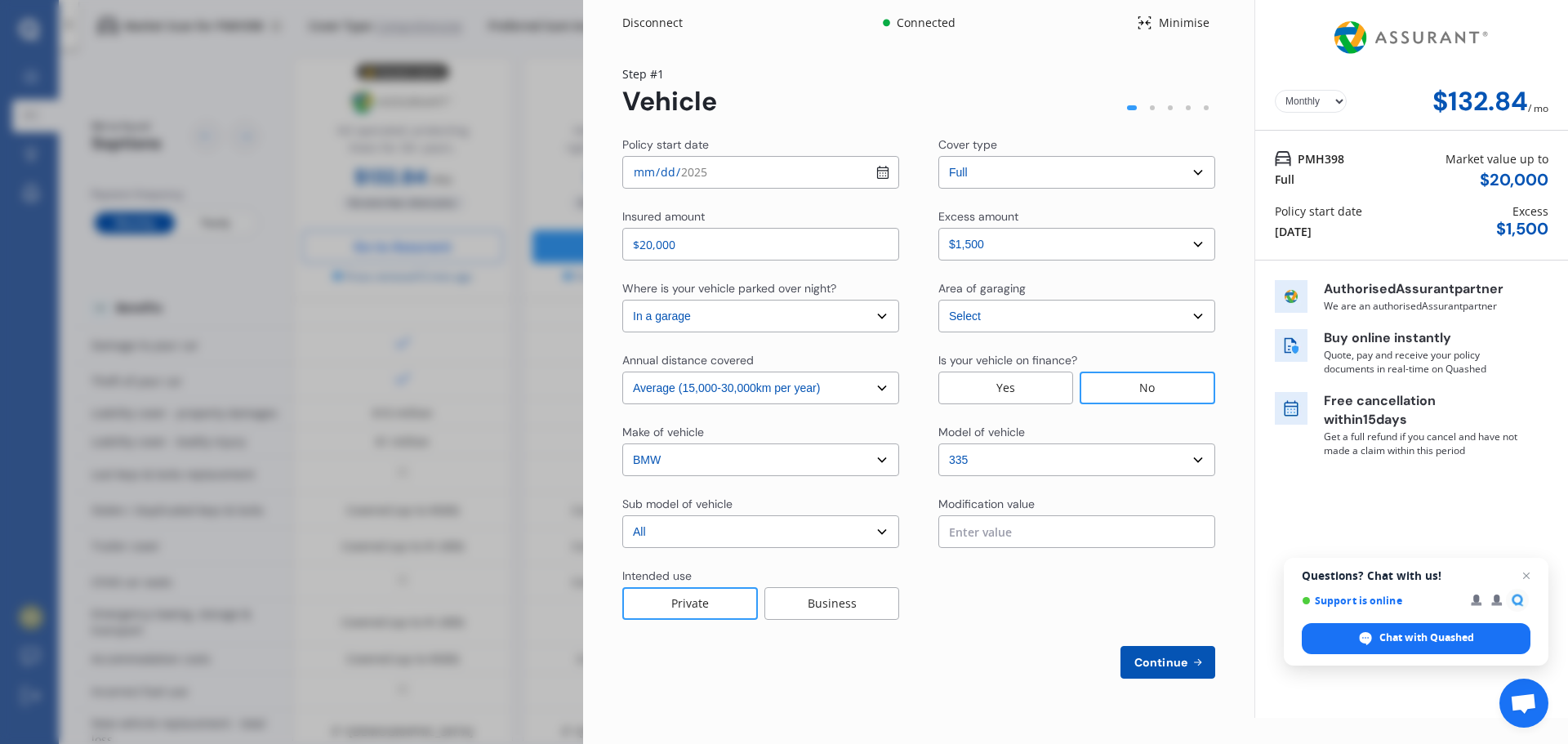
click at [1282, 25] on img at bounding box center [1411, 37] width 164 height 62
